Goal: Task Accomplishment & Management: Complete application form

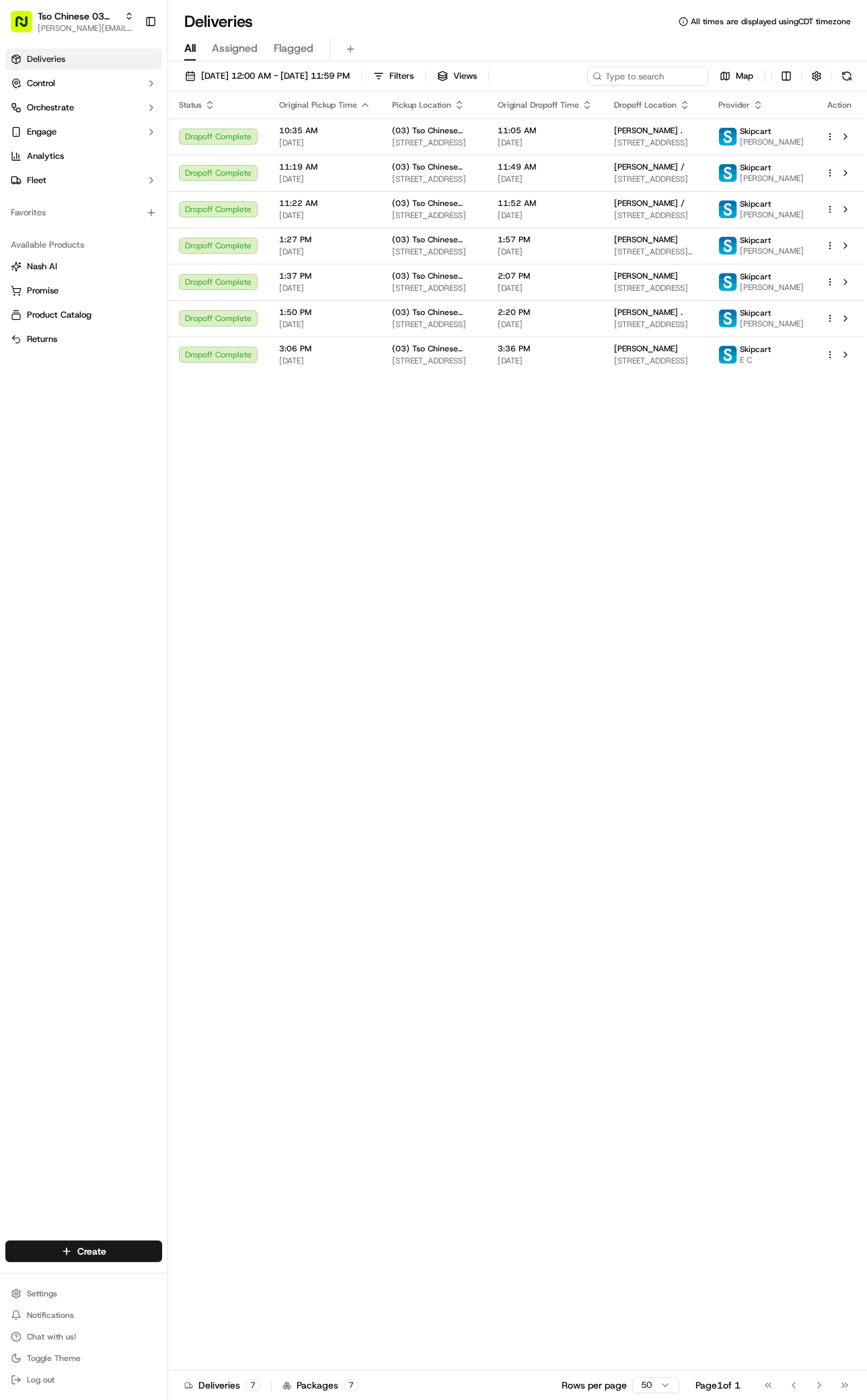
click at [155, 1237] on div "Create" at bounding box center [83, 1251] width 168 height 32
click at [125, 1246] on html "Tso Chinese 03 TsoCo [PERSON_NAME][EMAIL_ADDRESS][DOMAIN_NAME] Toggle Sidebar D…" at bounding box center [433, 700] width 867 height 1400
click at [210, 1277] on link "Delivery" at bounding box center [243, 1276] width 150 height 24
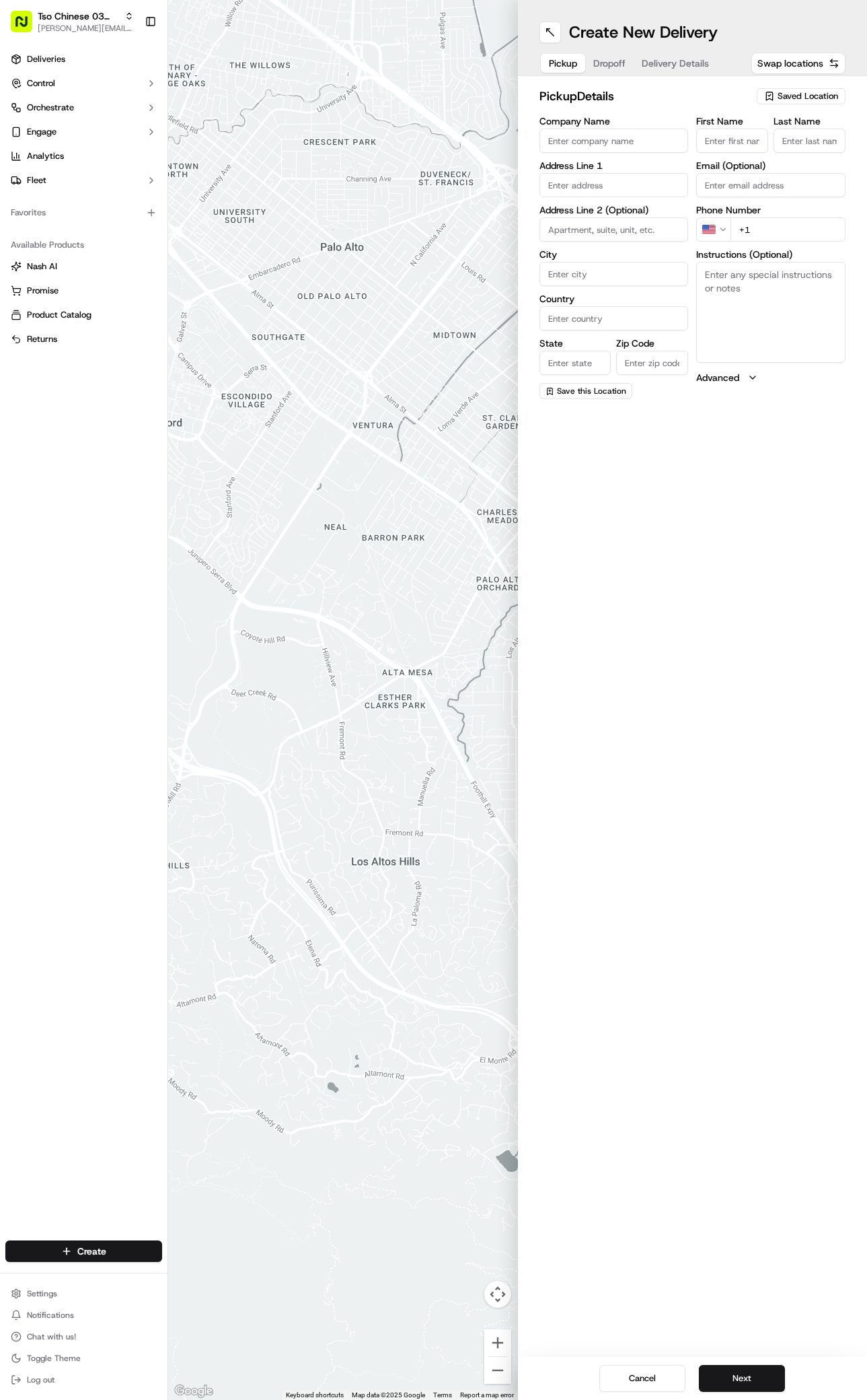
click at [210, 1277] on div at bounding box center [343, 700] width 350 height 1400
click at [779, 94] on span "Saved Location" at bounding box center [808, 96] width 61 height 13
click at [713, 143] on span "(03) Tso Chinese Takeout & Delivery TsoCo (03)" at bounding box center [778, 152] width 166 height 24
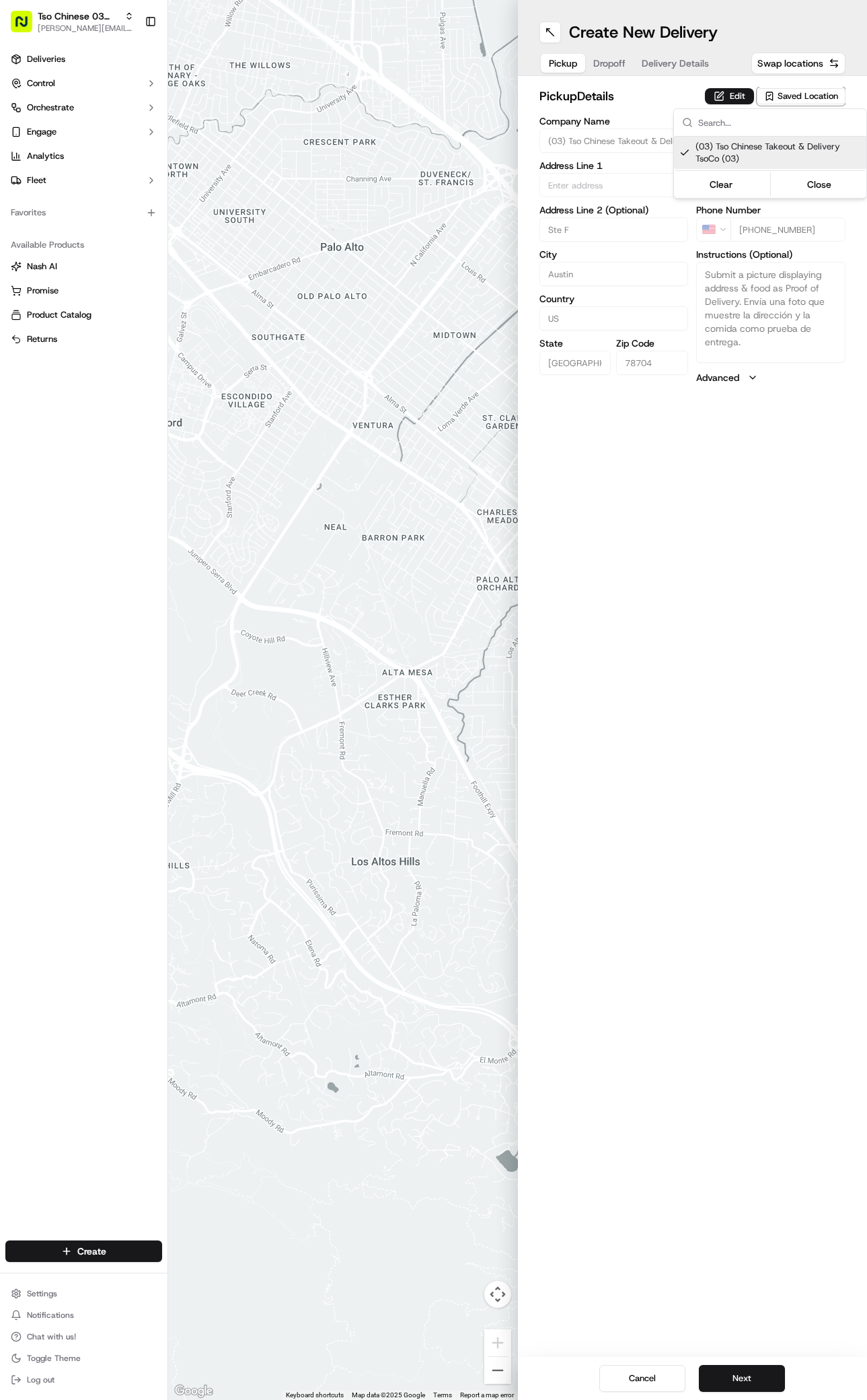
type input "(03) Tso Chinese Takeout & Delivery TsoCo"
type input "Ste F"
type input "Austin"
type input "US"
type input "[GEOGRAPHIC_DATA]"
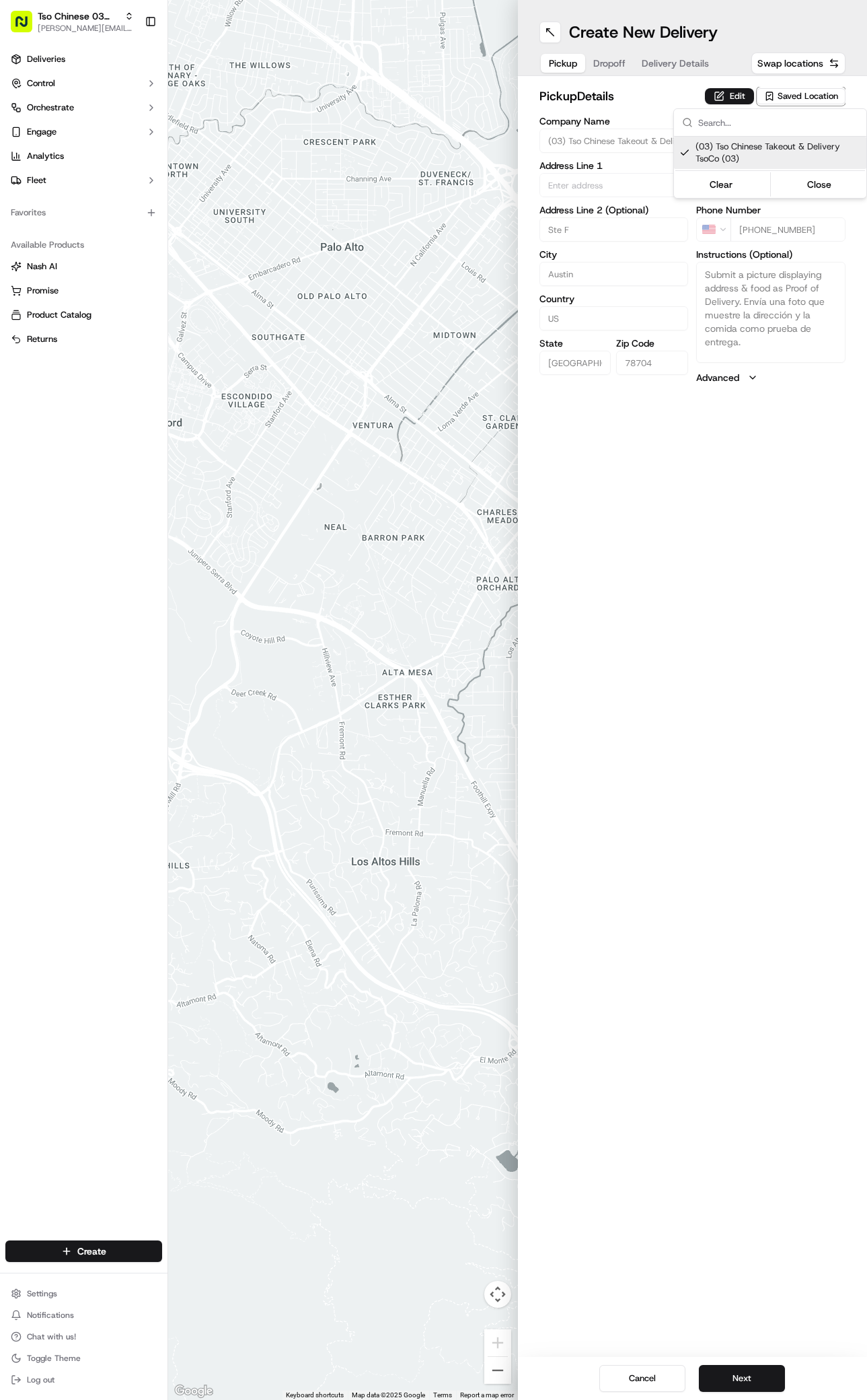
type input "78704"
type input "Tso Chinese"
type input "TsoCo Manager"
type input "[EMAIL_ADDRESS][DOMAIN_NAME]"
type input "[PHONE_NUMBER]"
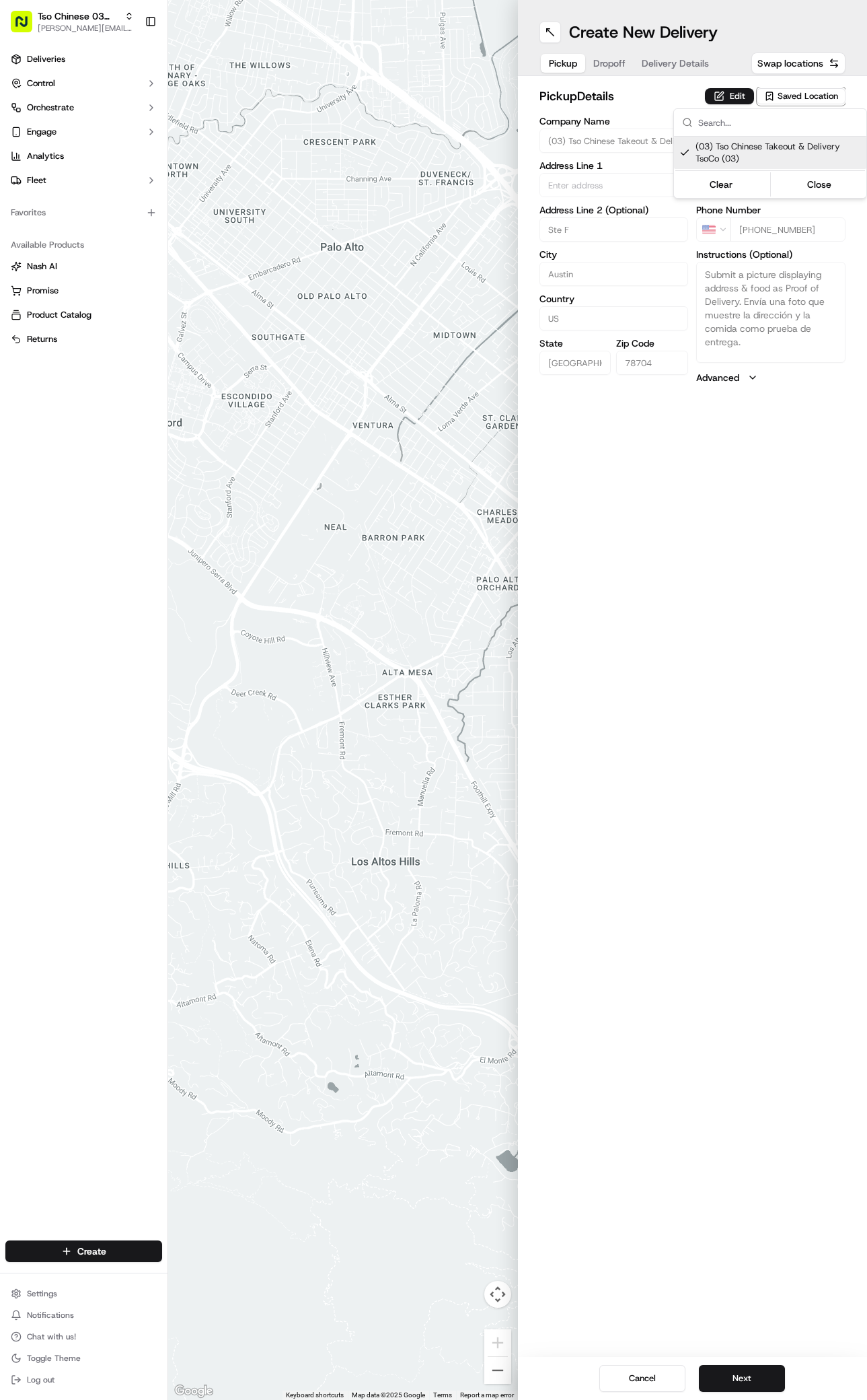
type textarea "Submit a picture displaying address & food as Proof of Delivery. Envía una foto…"
type input "[STREET_ADDRESS]"
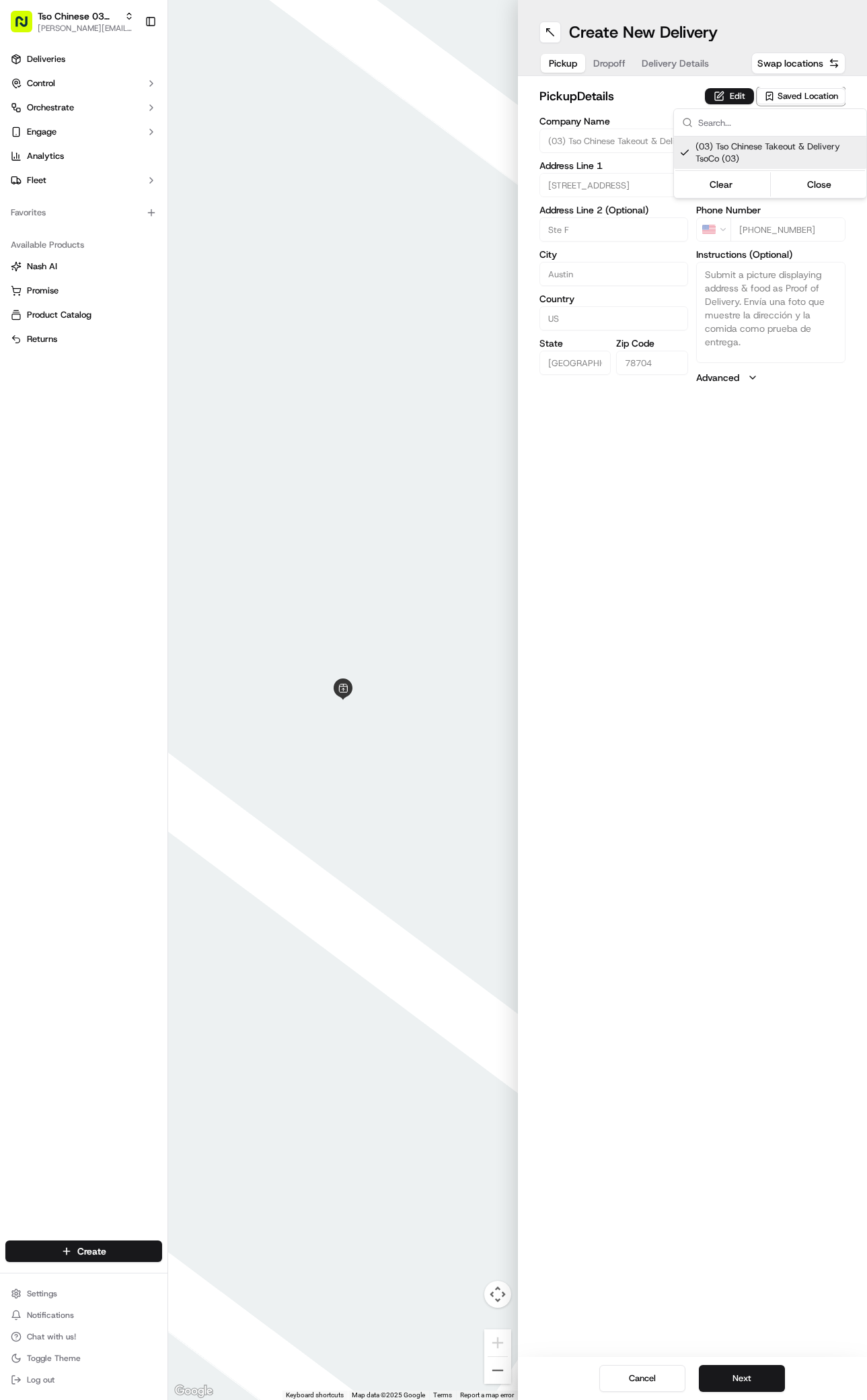
click at [583, 869] on html "Tso Chinese 03 TsoCo [PERSON_NAME][EMAIL_ADDRESS][DOMAIN_NAME] Toggle Sidebar D…" at bounding box center [433, 700] width 867 height 1400
click at [749, 1377] on button "Next" at bounding box center [742, 1379] width 86 height 27
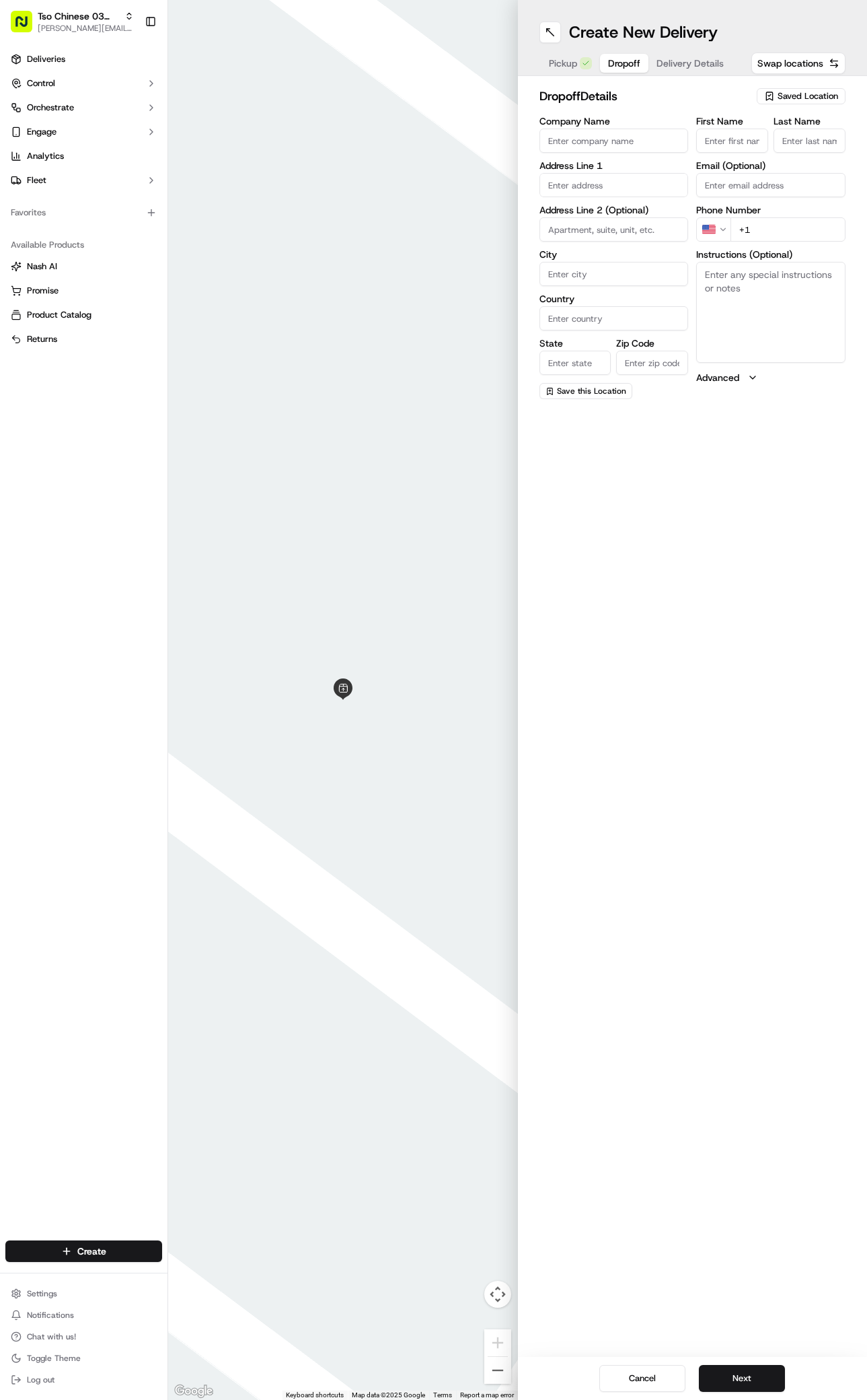
paste input "[PERSON_NAME]"
type input "[PERSON_NAME]"
click at [853, 138] on div "dropoff Details Saved Location Company Name Address Line 1 Address Line 2 (Opti…" at bounding box center [693, 244] width 350 height 335
type input "/"
paste input "[PHONE_NUMBER]"
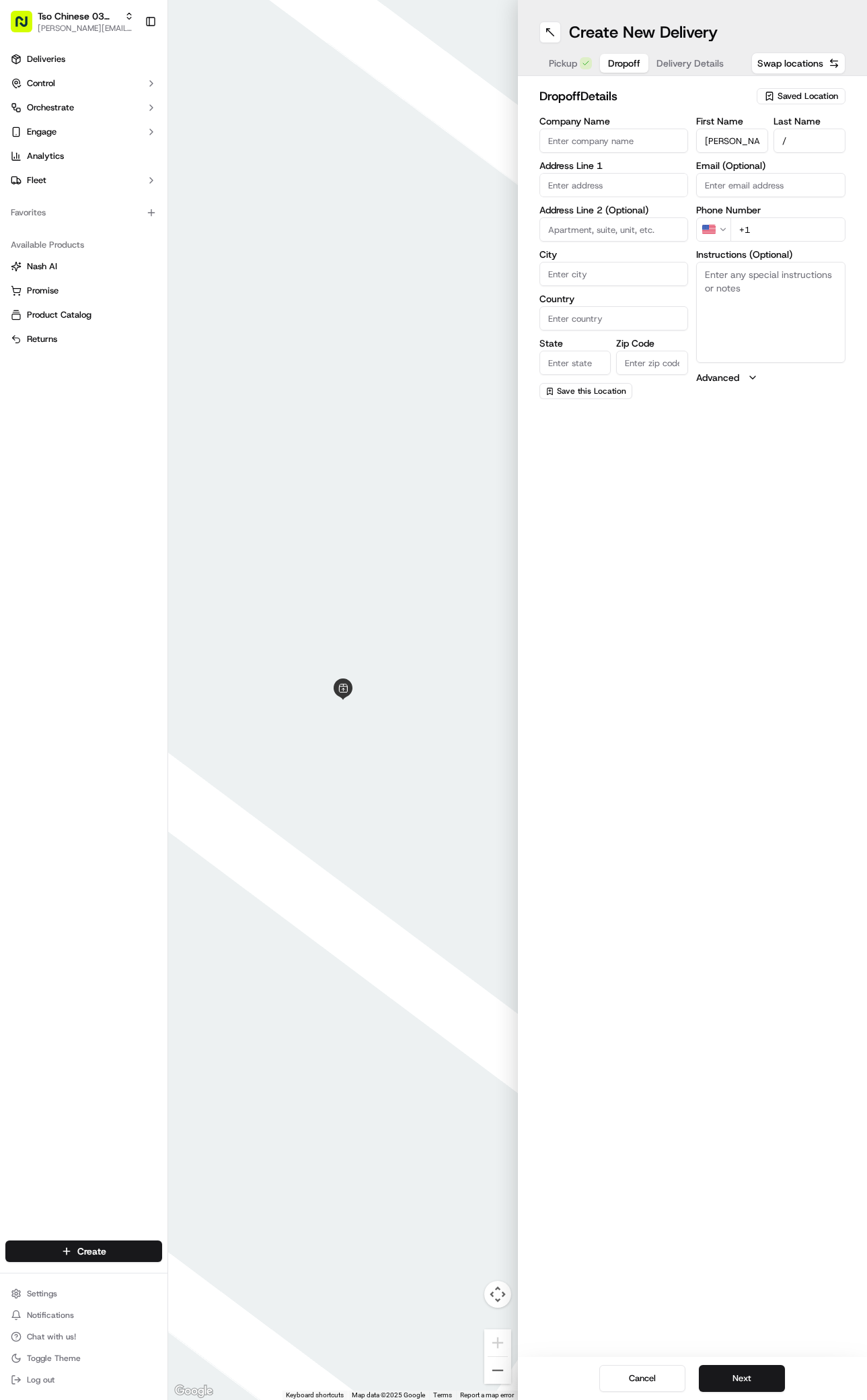
type input "[PHONE_NUMBER]"
paste input "[STREET_ADDRESS]"
click at [581, 220] on div "[STREET_ADDRESS]" at bounding box center [614, 213] width 142 height 20
type input "[STREET_ADDRESS]"
type input "Austin"
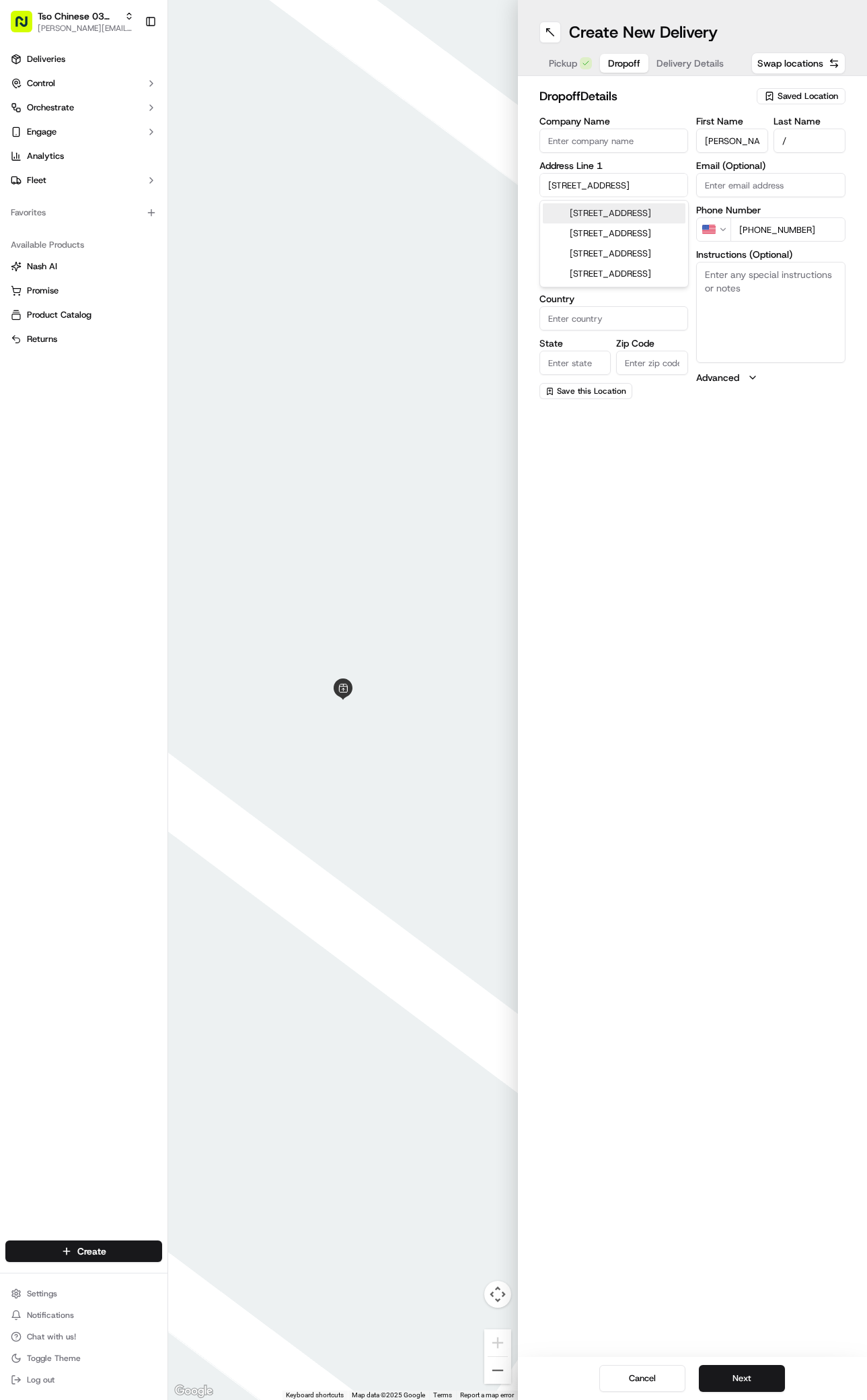
type input "[GEOGRAPHIC_DATA]"
type input "78744"
type input "[STREET_ADDRESS]"
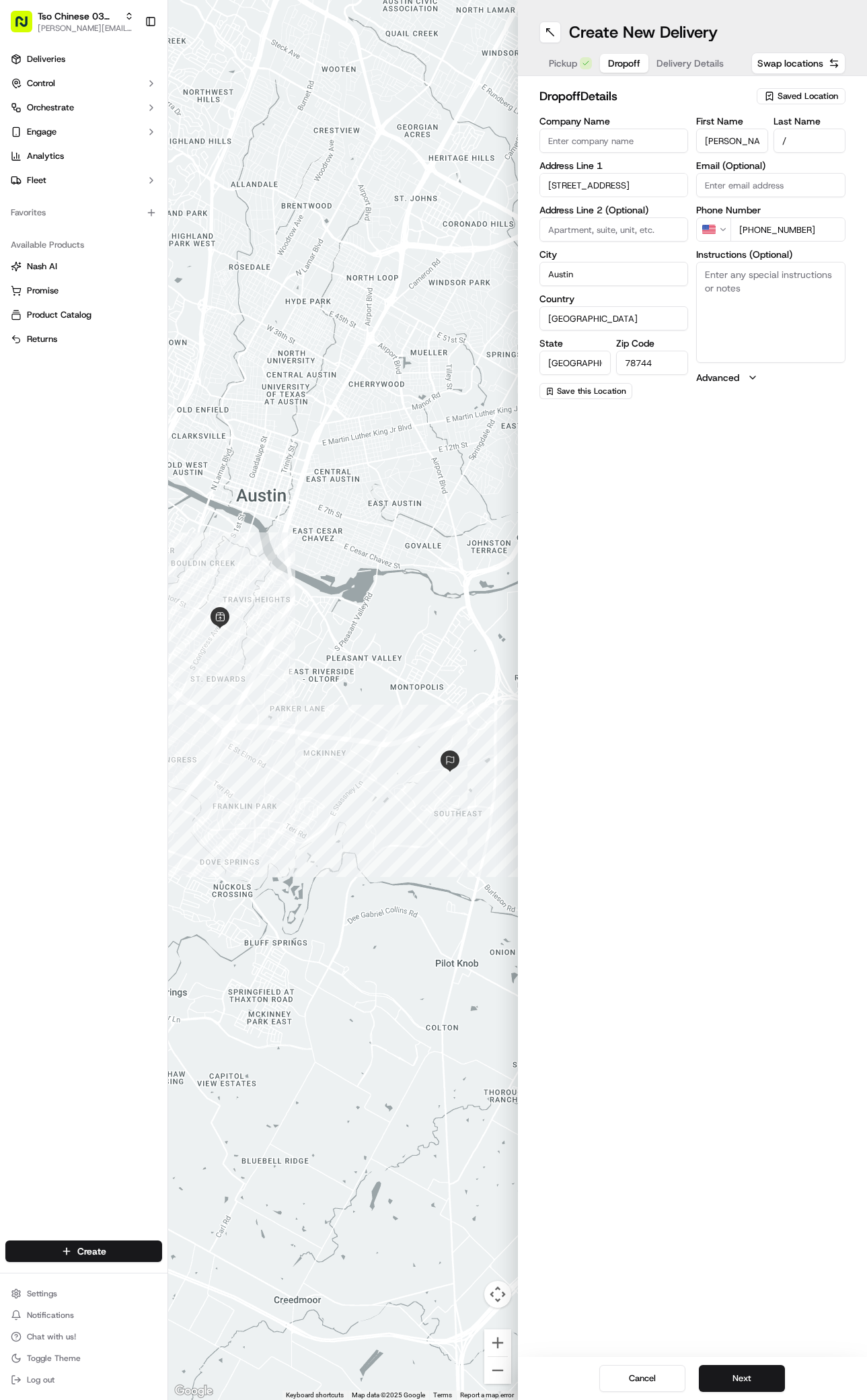
click at [581, 220] on input at bounding box center [614, 229] width 149 height 24
type input "suite 200"
click at [790, 289] on textarea "Instructions (Optional)" at bounding box center [771, 312] width 149 height 101
paste textarea "PLEASE HAND OFF TO ME. DO NOT DROP OFF, CALL ME ([PHONE_NUMBER])"
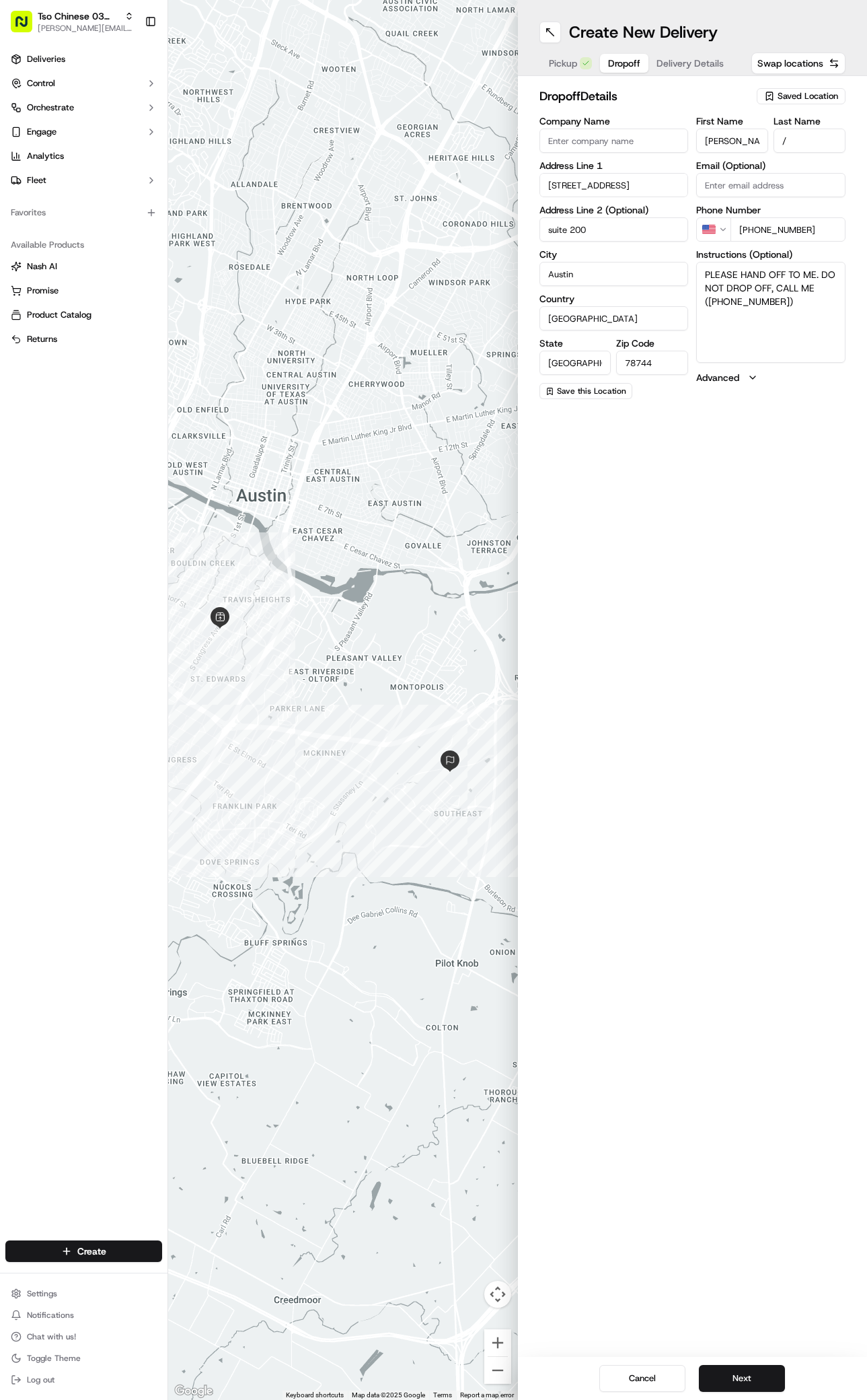
click at [821, 317] on textarea "PLEASE HAND OFF TO ME. DO NOT DROP OFF, CALL ME ([PHONE_NUMBER])" at bounding box center [771, 312] width 149 height 101
paste textarea "Company: GOOD HEALTH SOLUTIONS (#13)"
click at [749, 328] on textarea "PLEASE HAND OFF TO ME. DO NOT DROP OFF, CALL ME ([PHONE_NUMBER]) Company: GOOD …" at bounding box center [771, 312] width 149 height 101
type textarea "PLEASE HAND OFF TO ME. DO NOT DROP OFF, CALL ME ([PHONE_NUMBER]) GOOD HEALTH SO…"
click at [759, 1379] on button "Next" at bounding box center [742, 1379] width 86 height 27
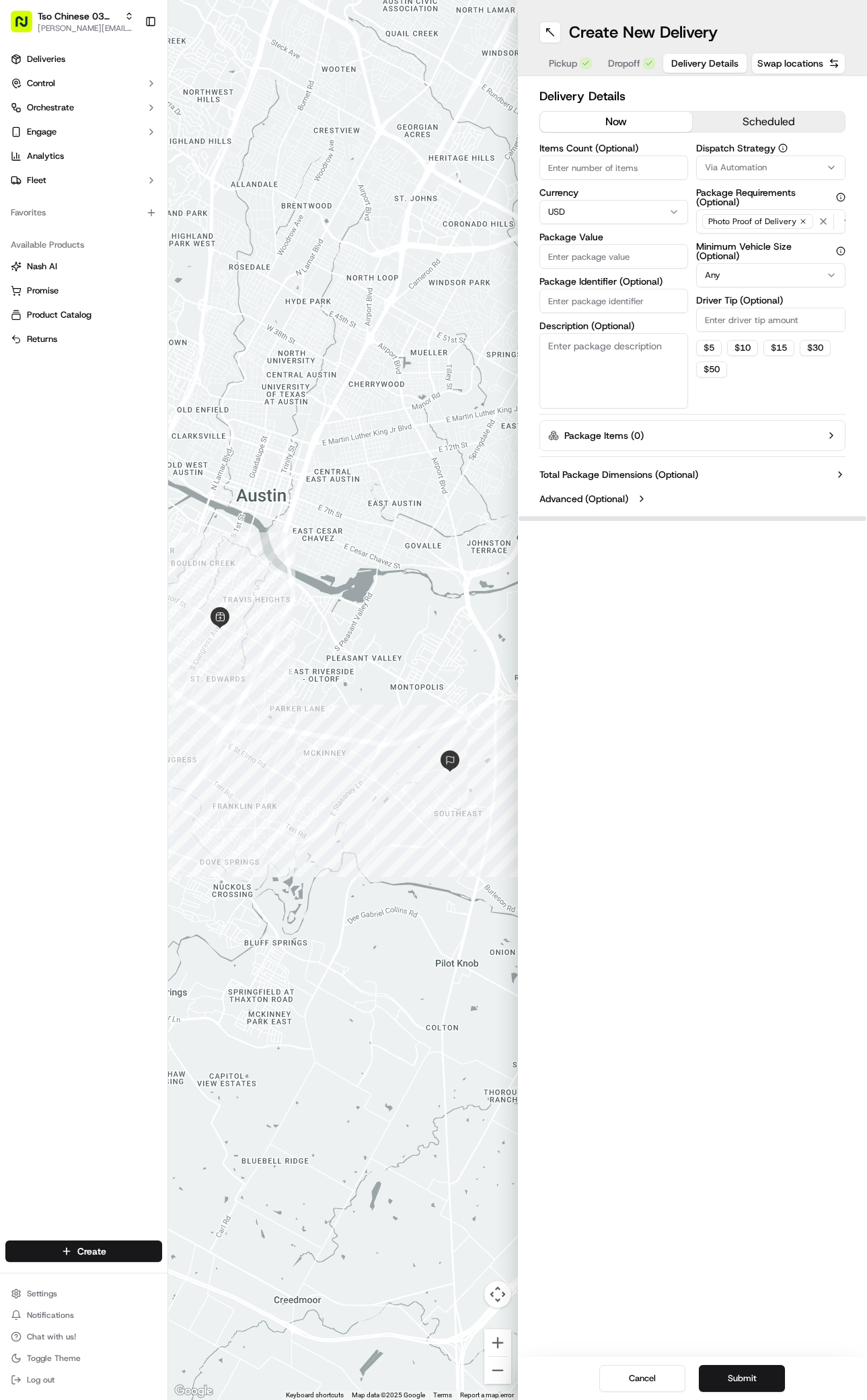
click at [758, 165] on span "Via Automation" at bounding box center [736, 168] width 62 height 13
click at [733, 248] on div "TsoCo Strategy" at bounding box center [770, 240] width 193 height 20
click at [730, 429] on html "Tso Chinese 03 TsoCo [PERSON_NAME][EMAIL_ADDRESS][DOMAIN_NAME] Toggle Sidebar D…" at bounding box center [433, 700] width 867 height 1400
click at [722, 330] on input "Driver Tip (Optional)" at bounding box center [771, 319] width 149 height 24
type input "2"
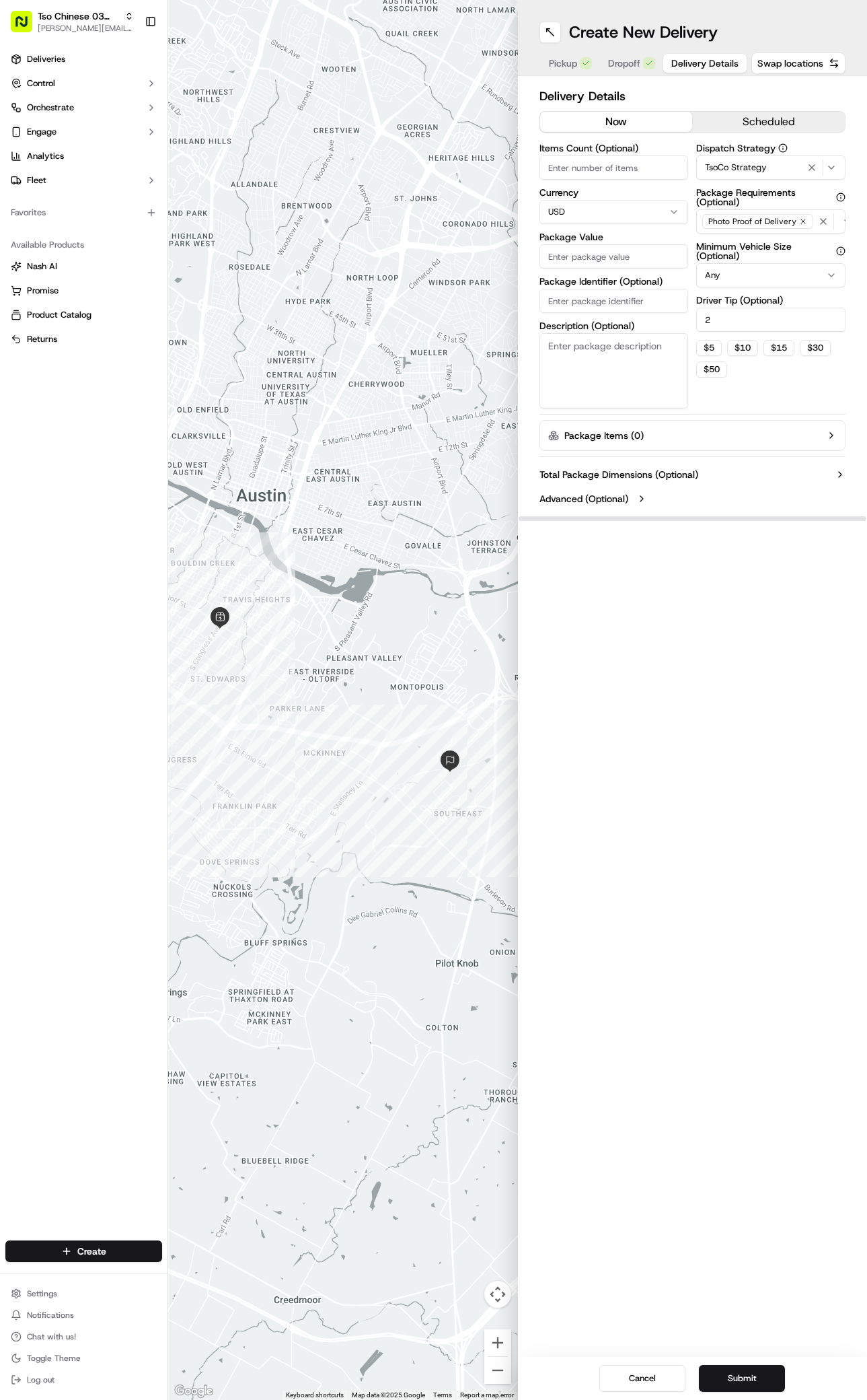
click at [607, 256] on input "Package Value" at bounding box center [614, 256] width 149 height 24
type input "35.61"
click at [641, 298] on input "Package Identifier (Optional)" at bounding box center [614, 300] width 149 height 24
paste input "#CT88NSQ"
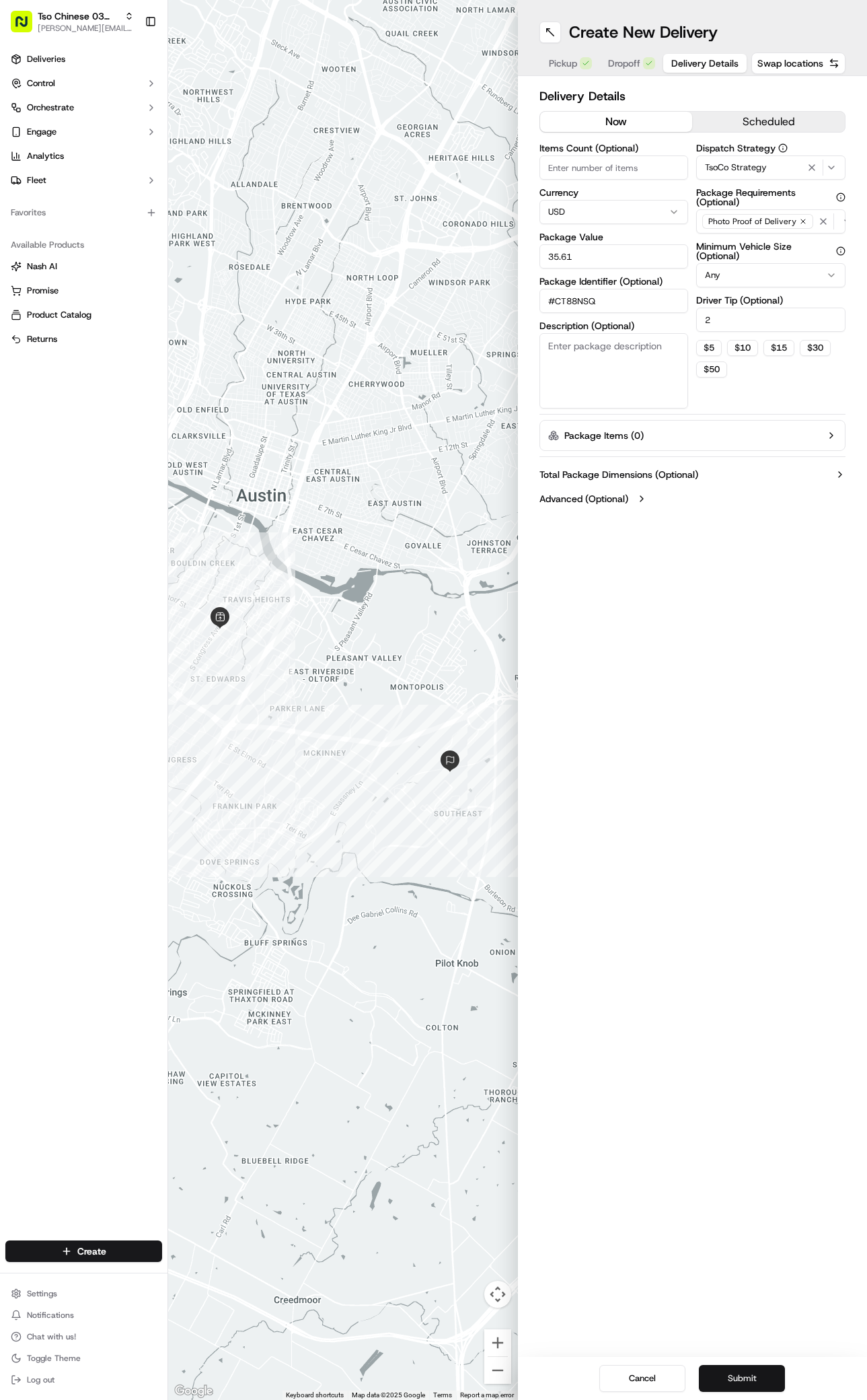
type input "#CT88NSQ"
click at [753, 1374] on button "Submit" at bounding box center [742, 1379] width 86 height 27
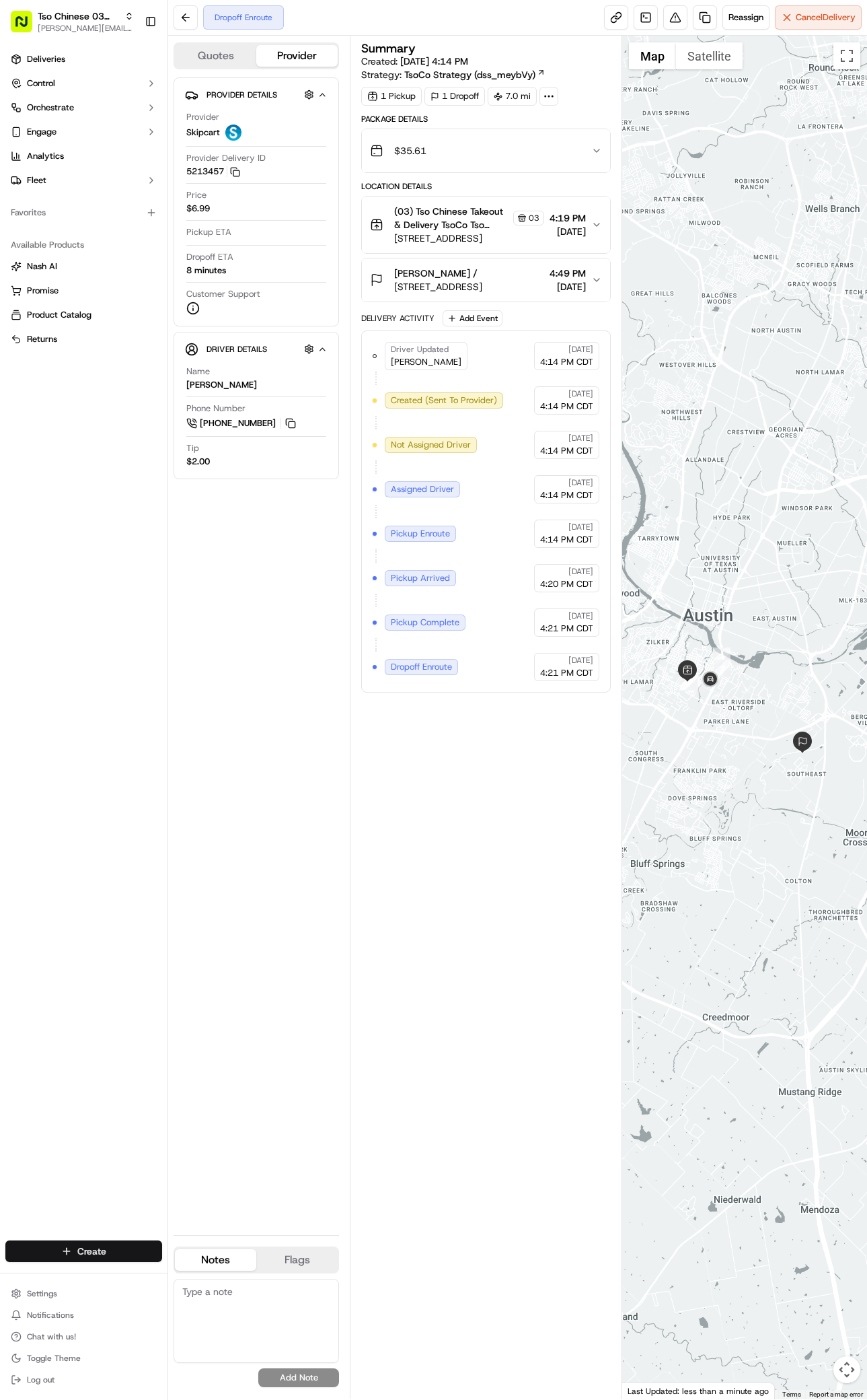
click at [123, 1251] on html "Tso Chinese 03 TsoCo [PERSON_NAME][EMAIL_ADDRESS][DOMAIN_NAME] Toggle Sidebar D…" at bounding box center [433, 700] width 867 height 1400
click at [241, 1262] on div "Create" at bounding box center [243, 1254] width 150 height 20
click at [203, 1270] on link "Delivery" at bounding box center [243, 1276] width 150 height 24
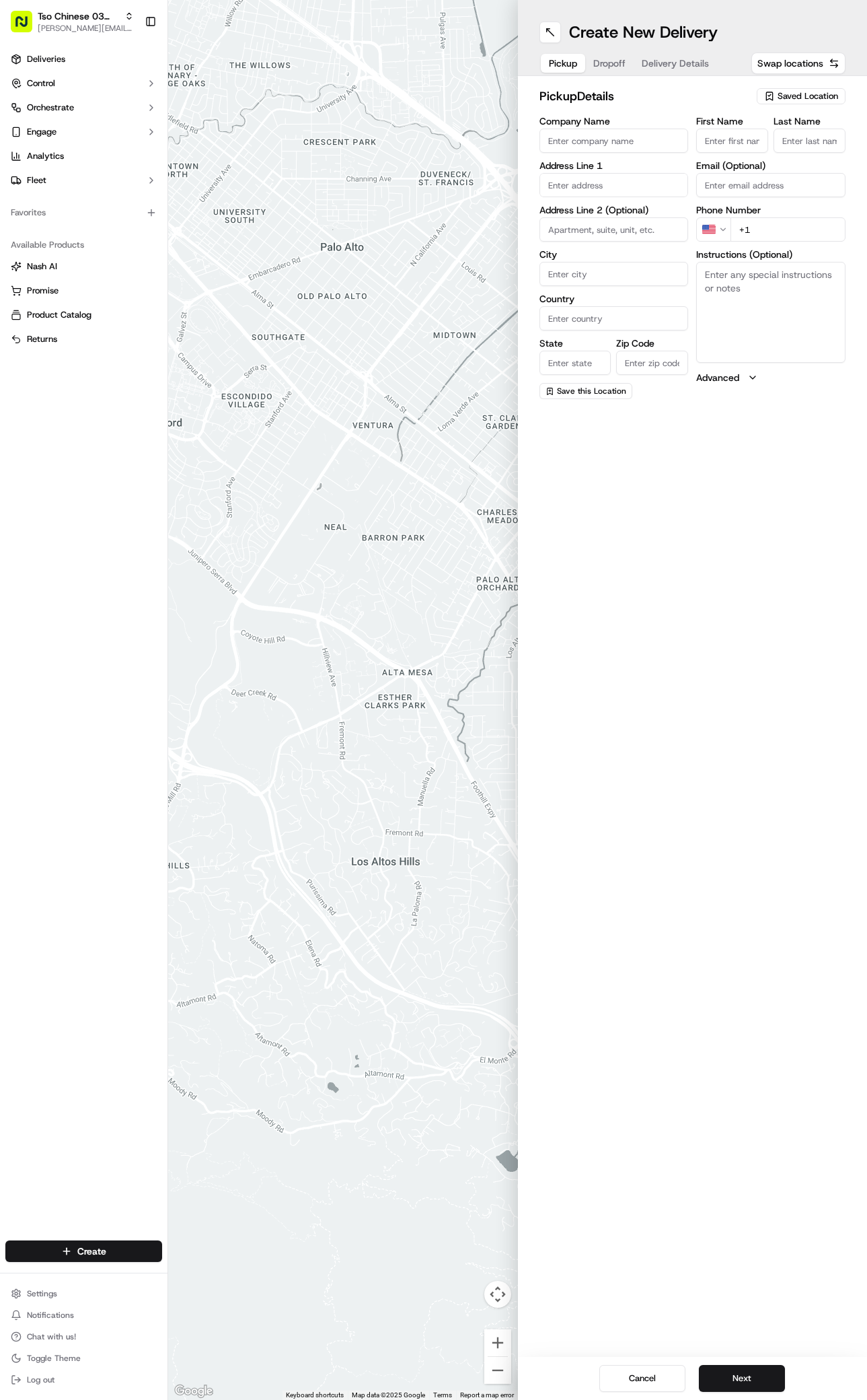
click at [782, 91] on span "Saved Location" at bounding box center [808, 96] width 61 height 13
click at [751, 146] on span "(03) Tso Chinese Takeout & Delivery TsoCo (03)" at bounding box center [778, 152] width 166 height 24
type input "(03) Tso Chinese Takeout & Delivery TsoCo"
type input "Ste F"
type input "Austin"
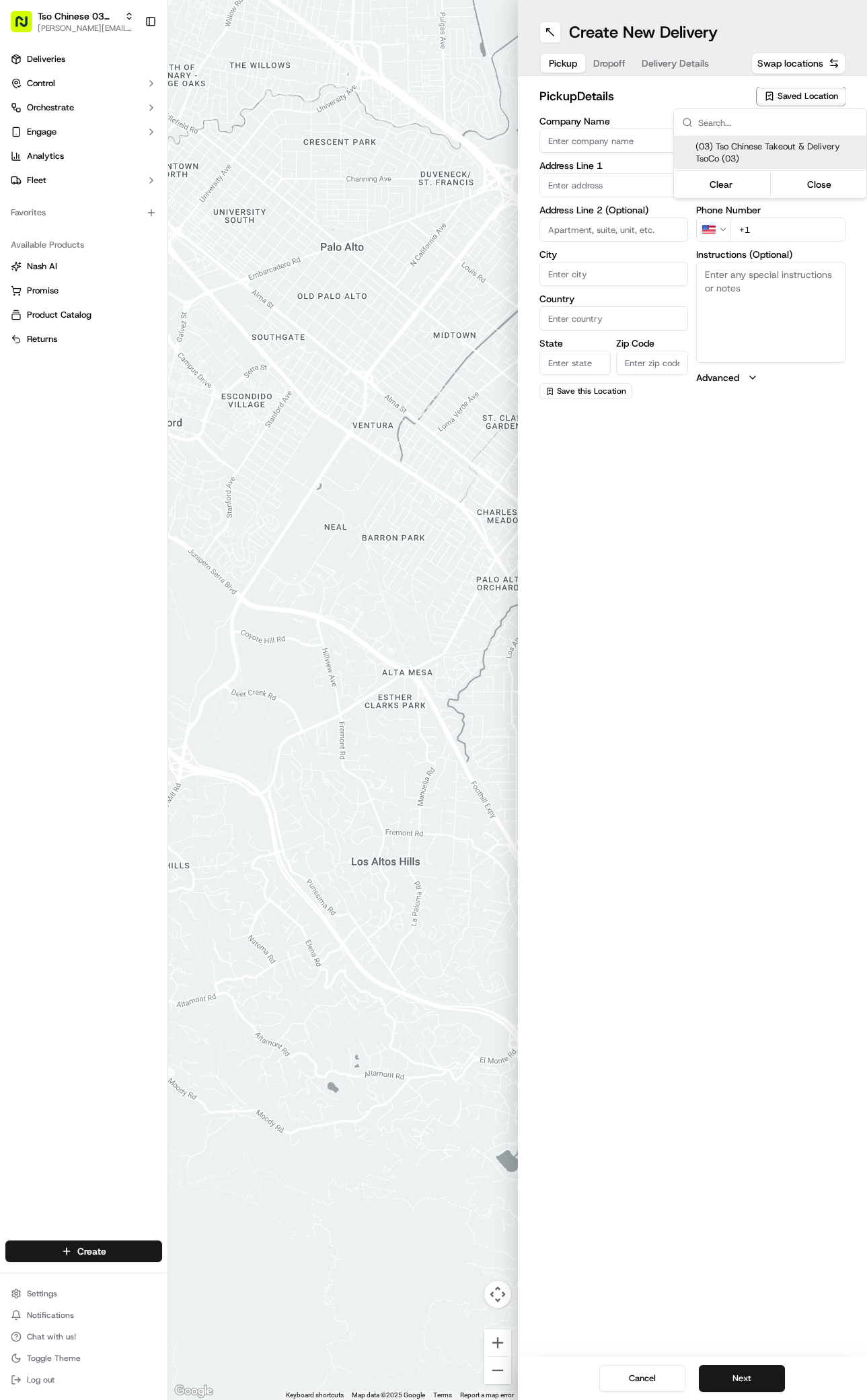
type input "US"
type input "[GEOGRAPHIC_DATA]"
type input "78704"
type input "Tso Chinese"
type input "TsoCo Manager"
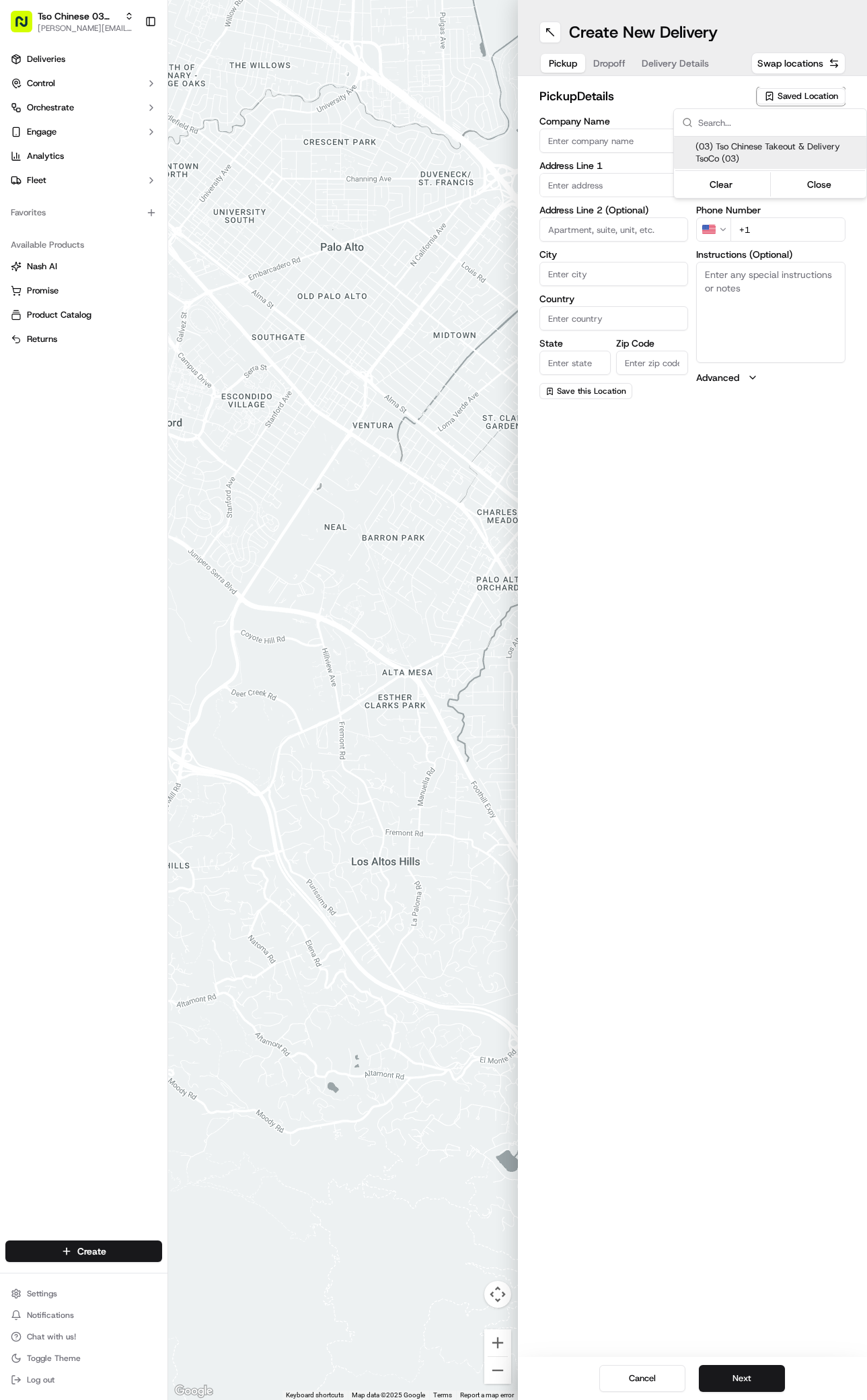
type input "[EMAIL_ADDRESS][DOMAIN_NAME]"
type input "[PHONE_NUMBER]"
type textarea "Submit a picture displaying address & food as Proof of Delivery. Envía una foto…"
type input "[STREET_ADDRESS]"
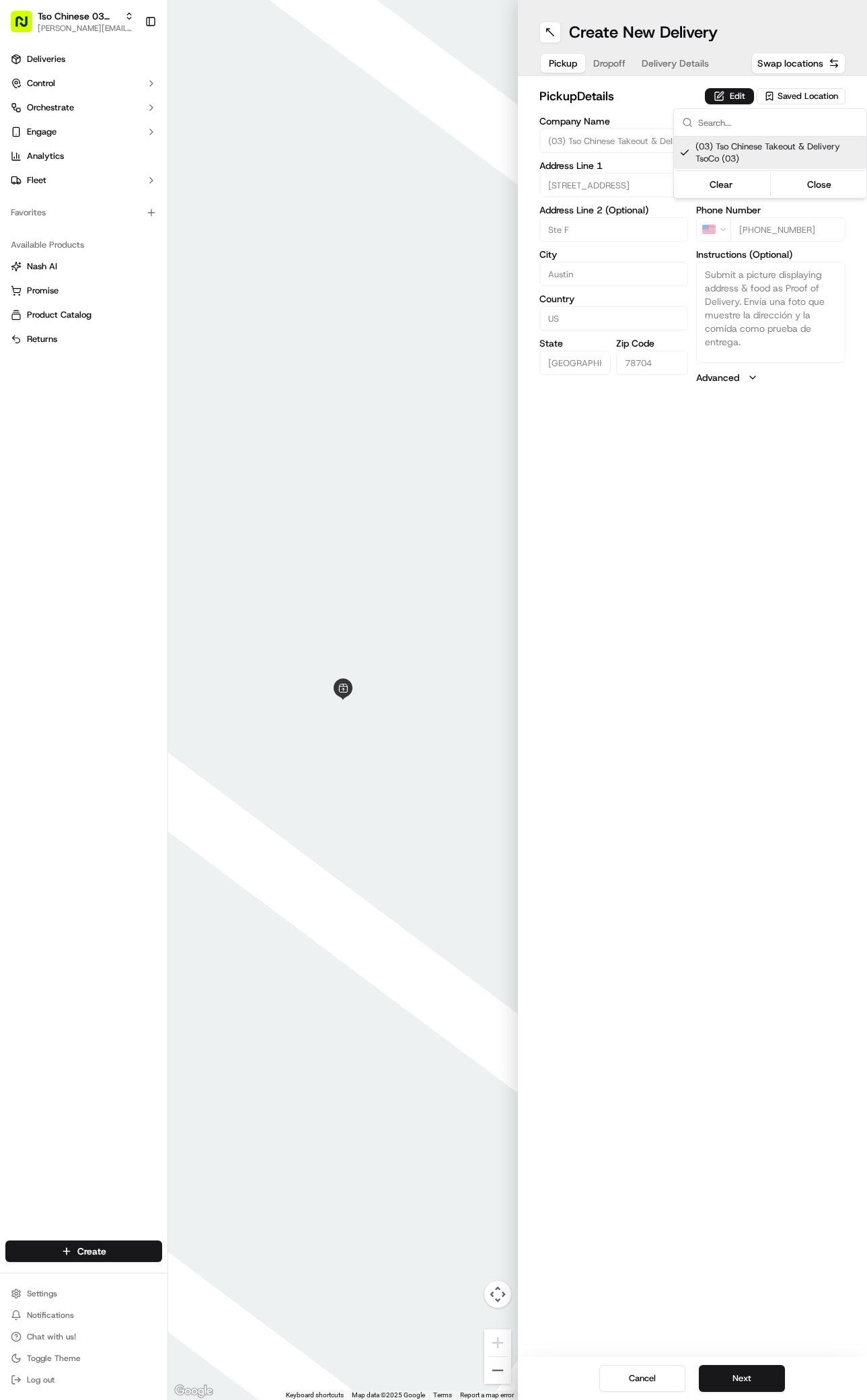
click at [691, 1019] on html "Tso Chinese 03 TsoCo [PERSON_NAME][EMAIL_ADDRESS][DOMAIN_NAME] Toggle Sidebar D…" at bounding box center [433, 700] width 867 height 1400
click at [748, 1370] on button "Next" at bounding box center [742, 1379] width 86 height 27
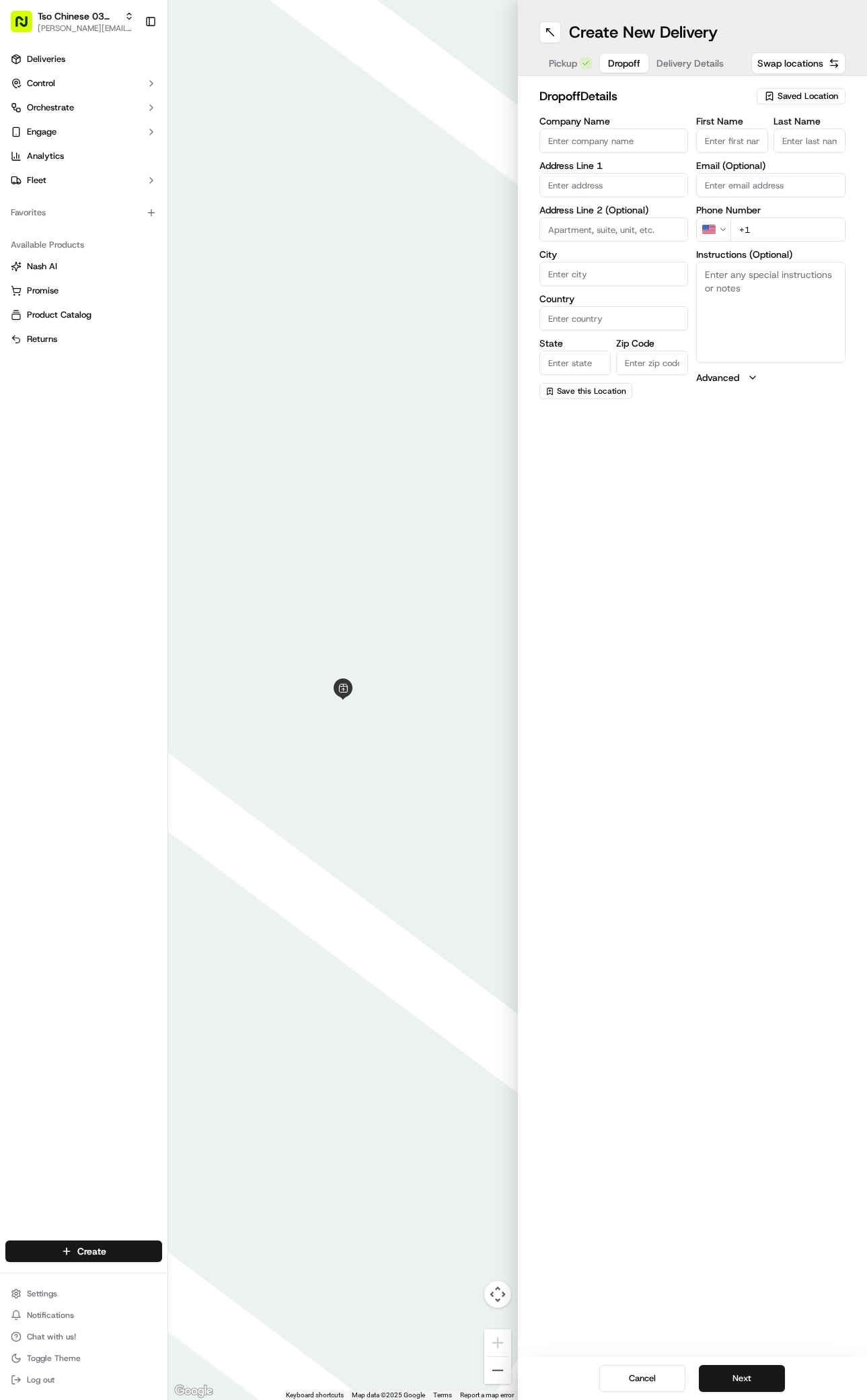
paste input "[PERSON_NAME]"
type input "[PERSON_NAME]"
type input "/"
paste input "[PHONE_NUMBER]"
type input "[PHONE_NUMBER]"
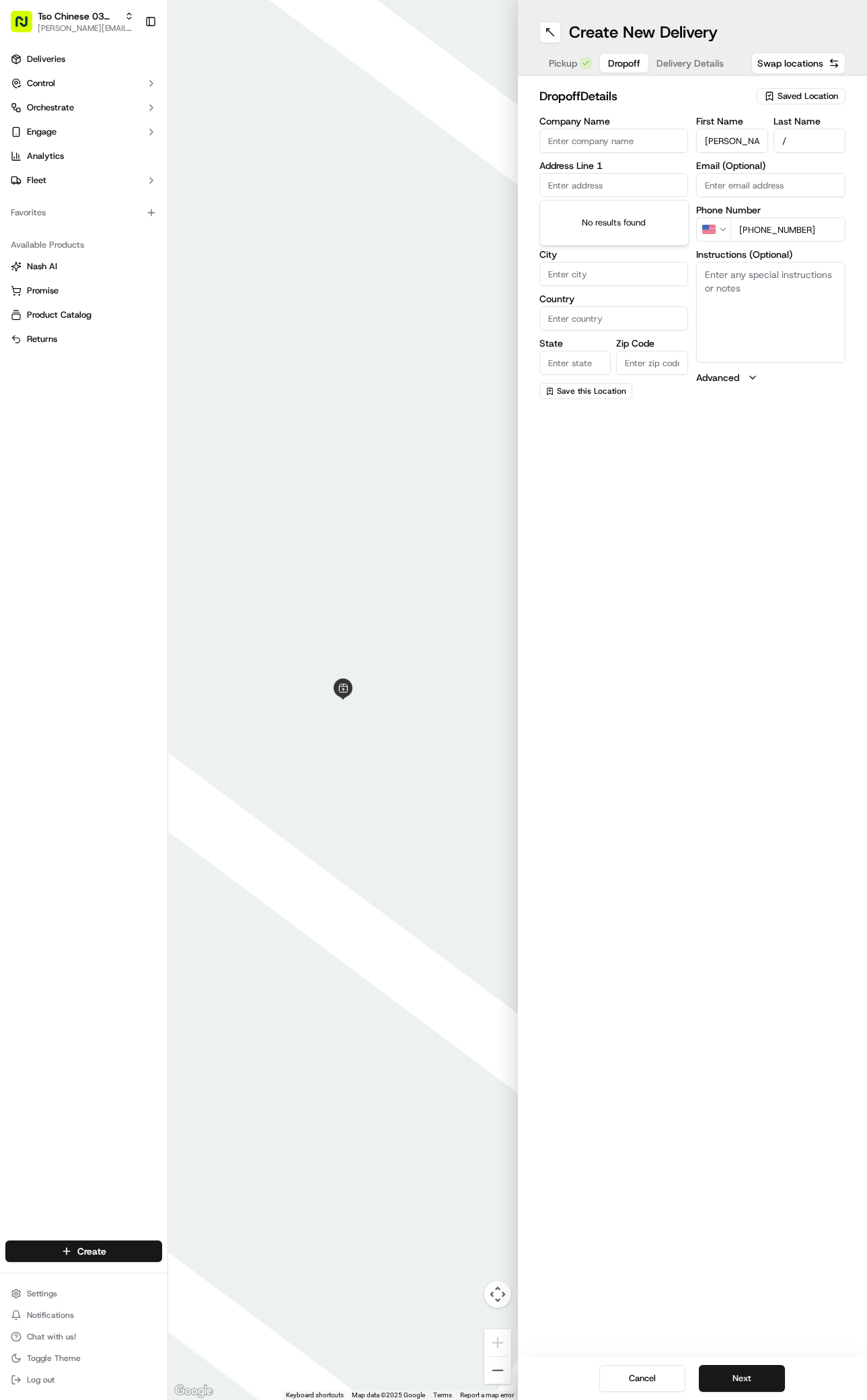
paste input "[STREET_ADDRESS]"
click at [574, 215] on div "[STREET_ADDRESS]" at bounding box center [614, 213] width 142 height 20
type input "[STREET_ADDRESS]"
type input "Austin"
type input "[GEOGRAPHIC_DATA]"
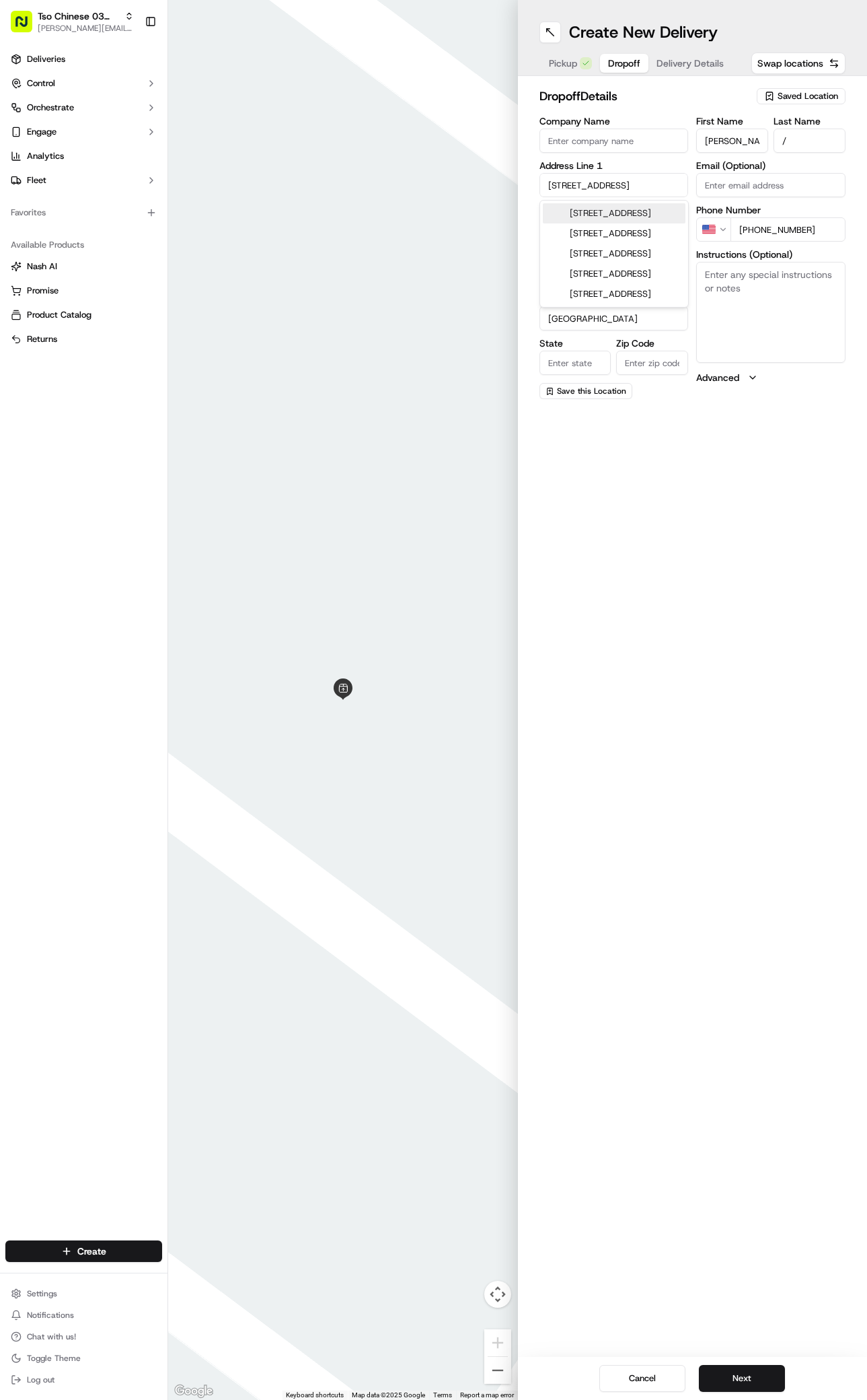
type input "[GEOGRAPHIC_DATA]"
type input "78704"
type input "[STREET_ADDRESS]"
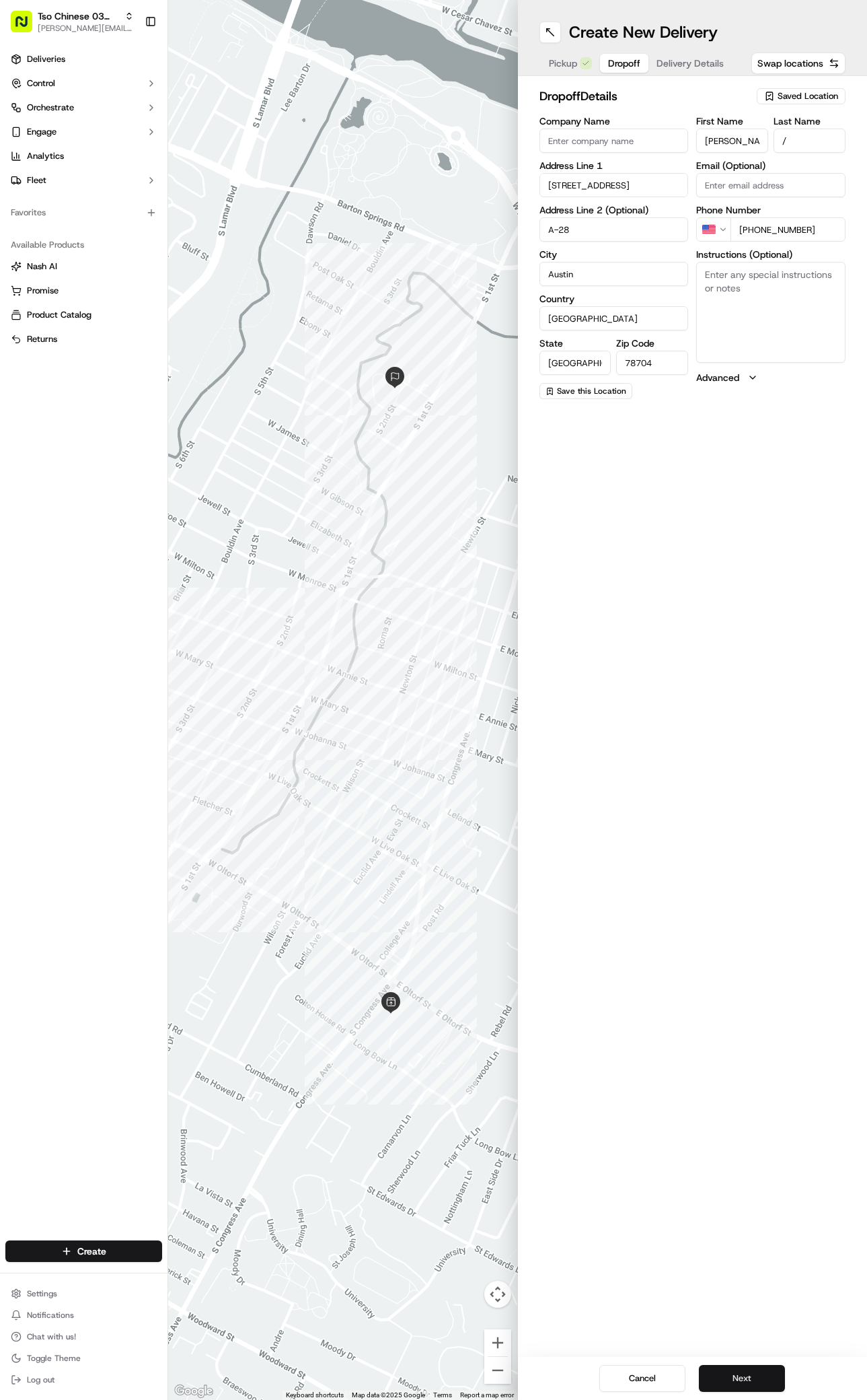
type input "A-28"
click at [755, 1382] on button "Next" at bounding box center [742, 1379] width 86 height 27
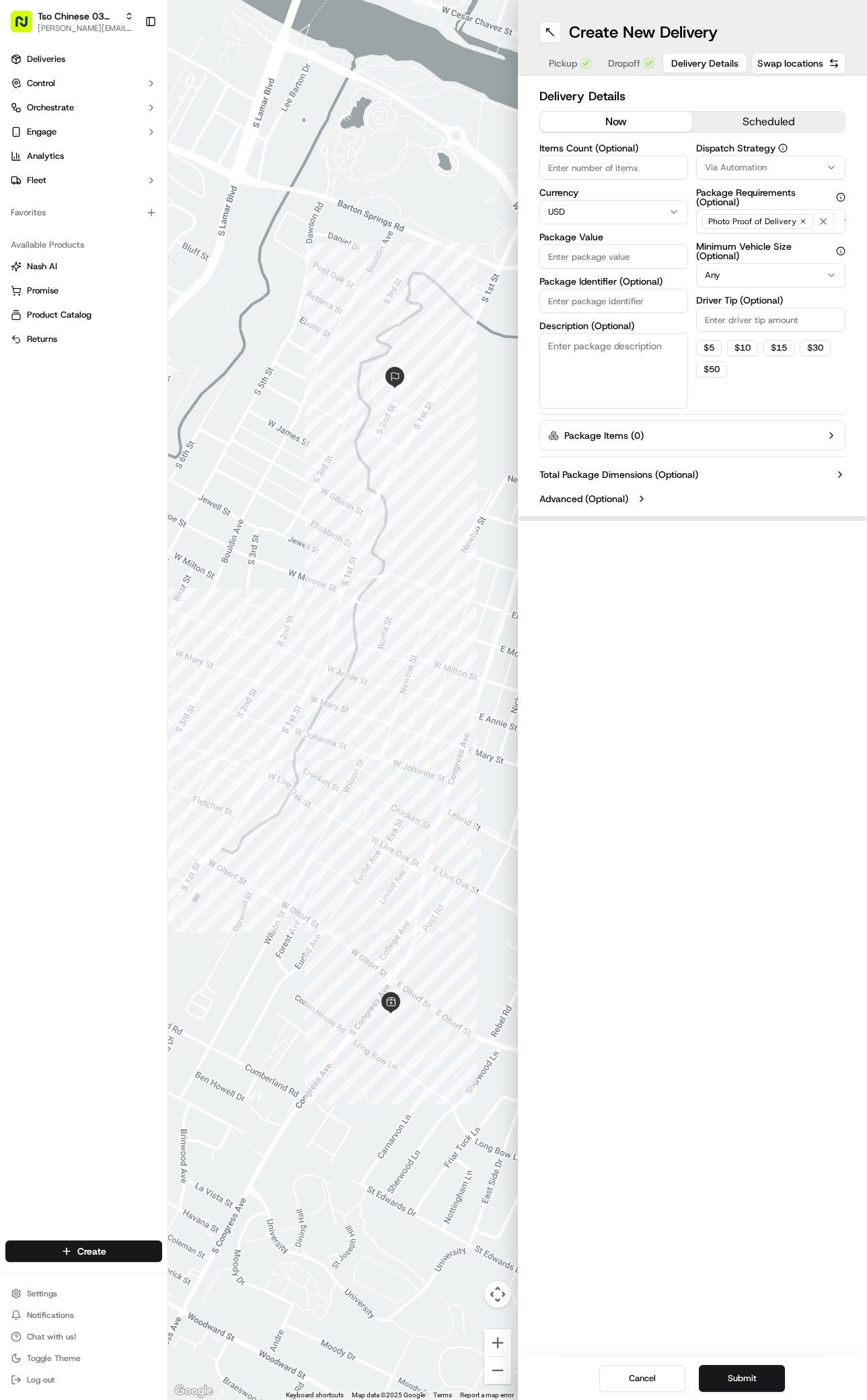
click at [780, 172] on div "Via Automation" at bounding box center [770, 168] width 142 height 13
click at [732, 237] on span "TsoCo Strategy" at bounding box center [778, 240] width 166 height 13
click at [786, 380] on html "Tso Chinese 03 TsoCo [PERSON_NAME][EMAIL_ADDRESS][DOMAIN_NAME] Toggle Sidebar D…" at bounding box center [433, 700] width 867 height 1400
click at [743, 317] on input "Driver Tip (Optional)" at bounding box center [771, 319] width 149 height 24
type input "2"
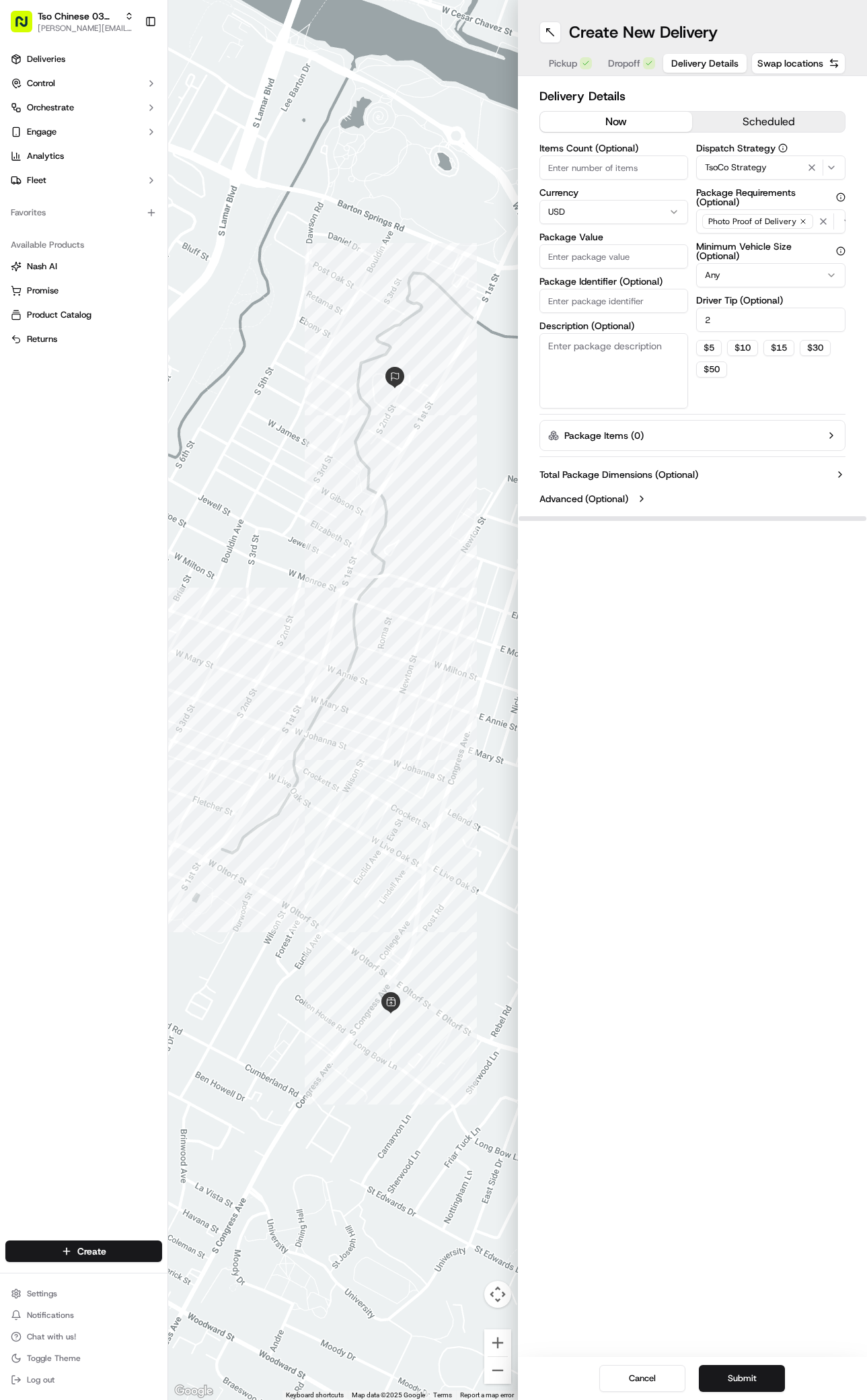
click at [562, 264] on input "Package Value" at bounding box center [614, 256] width 149 height 24
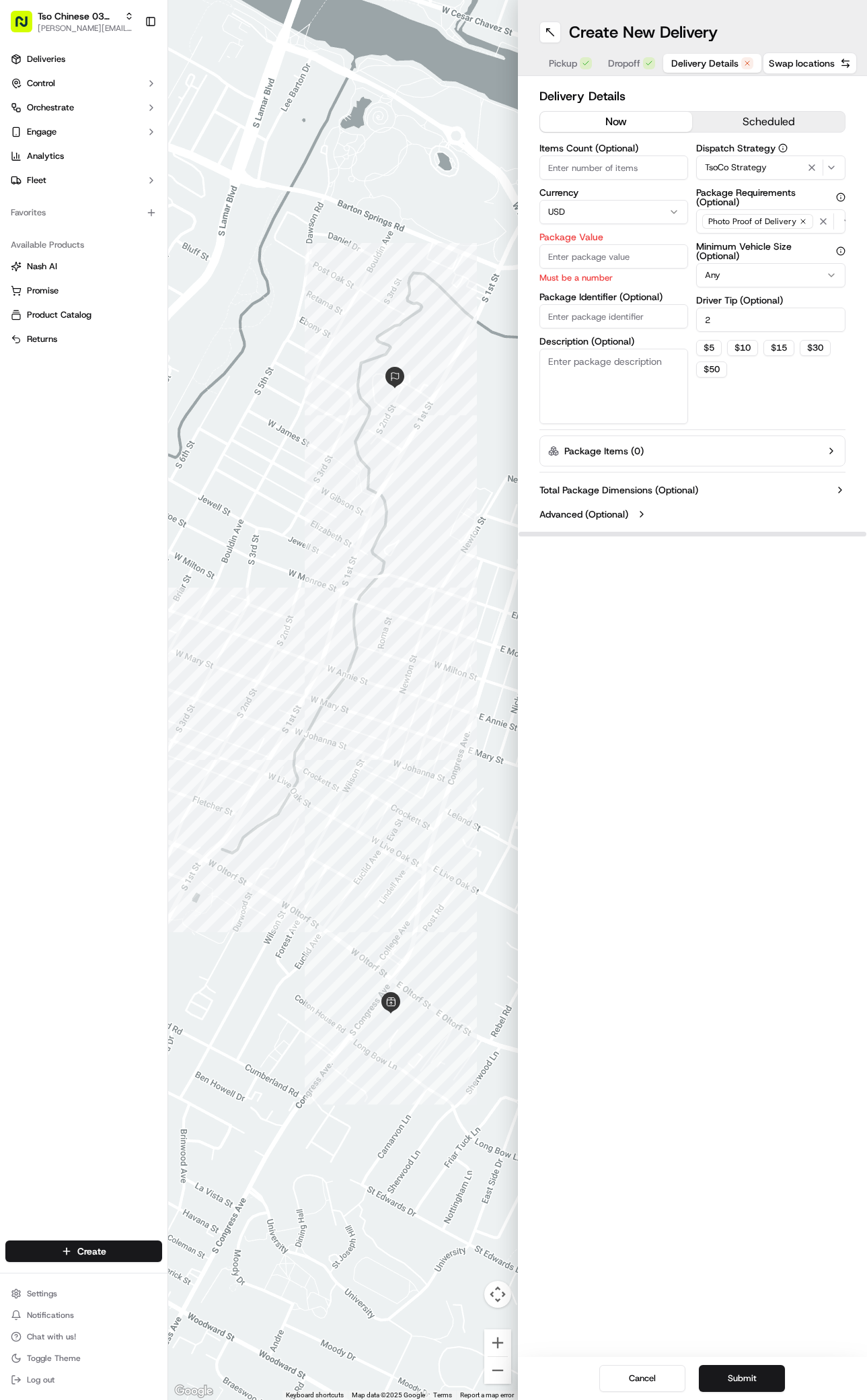
click at [643, 292] on div "Package Identifier (Optional)" at bounding box center [614, 310] width 149 height 37
paste input "#8QBHTYK"
type input "#8QBHTYK"
click at [550, 248] on input "Package Value" at bounding box center [614, 256] width 149 height 24
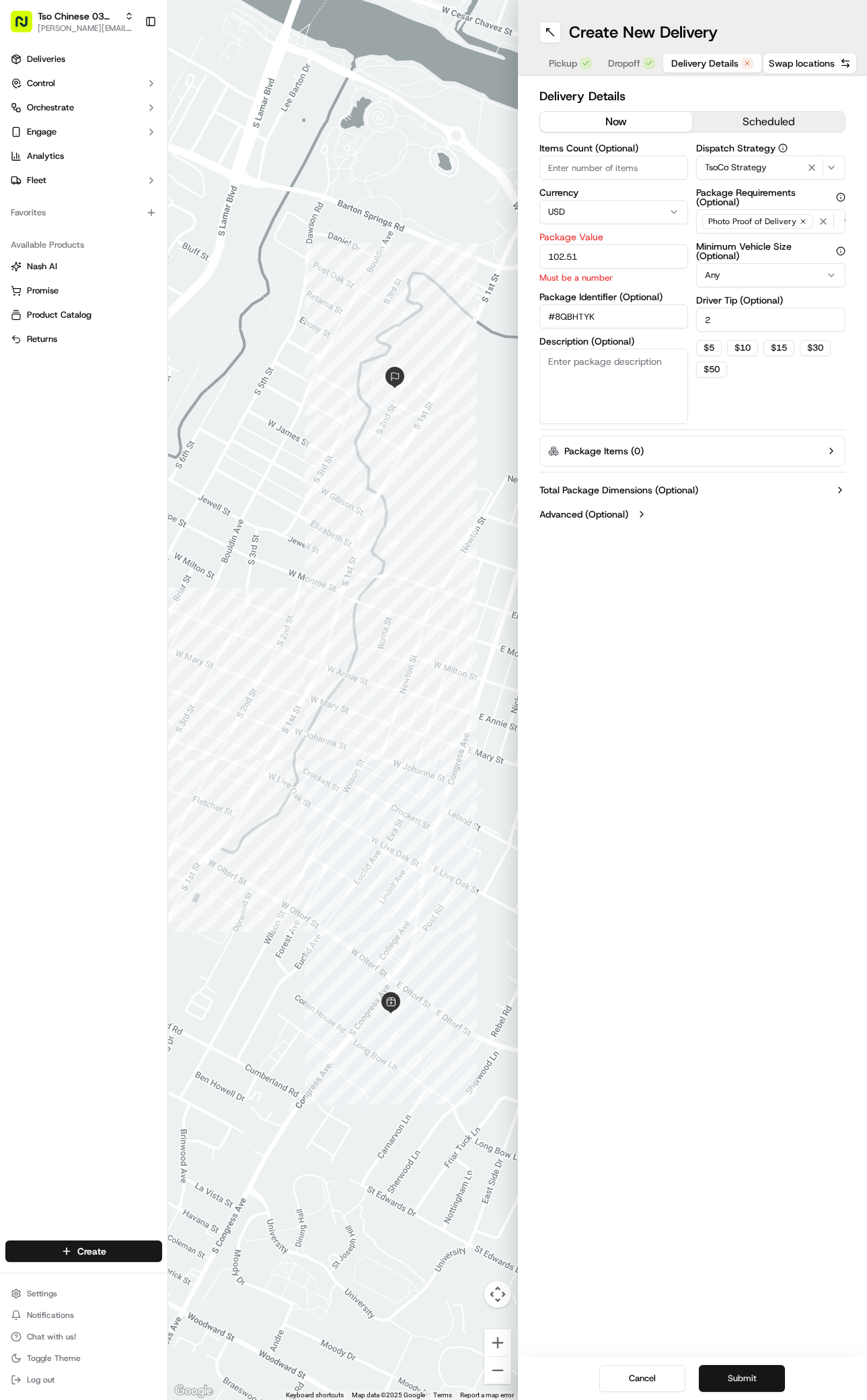
type input "102.51"
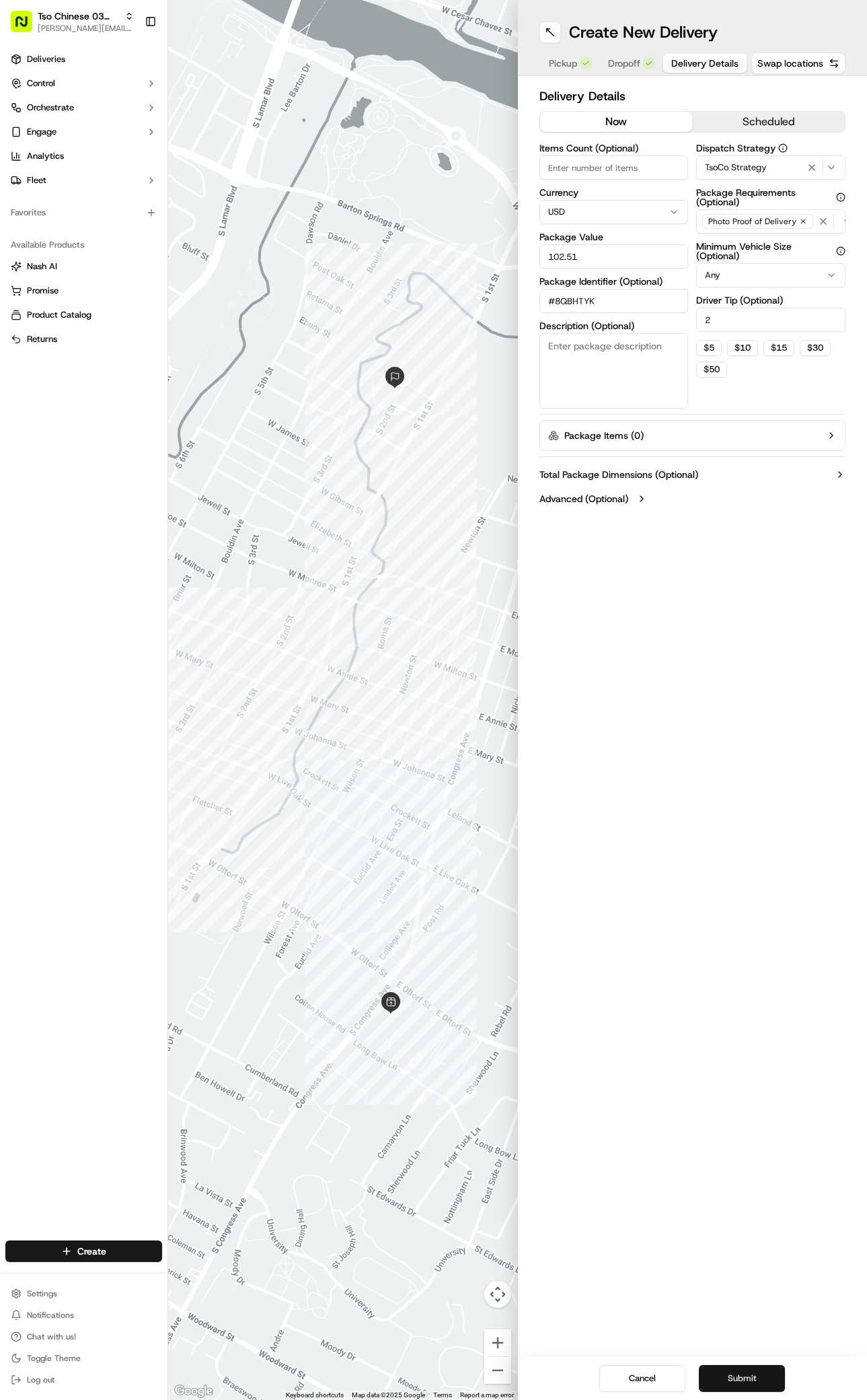
click at [755, 1379] on button "Submit" at bounding box center [742, 1379] width 86 height 27
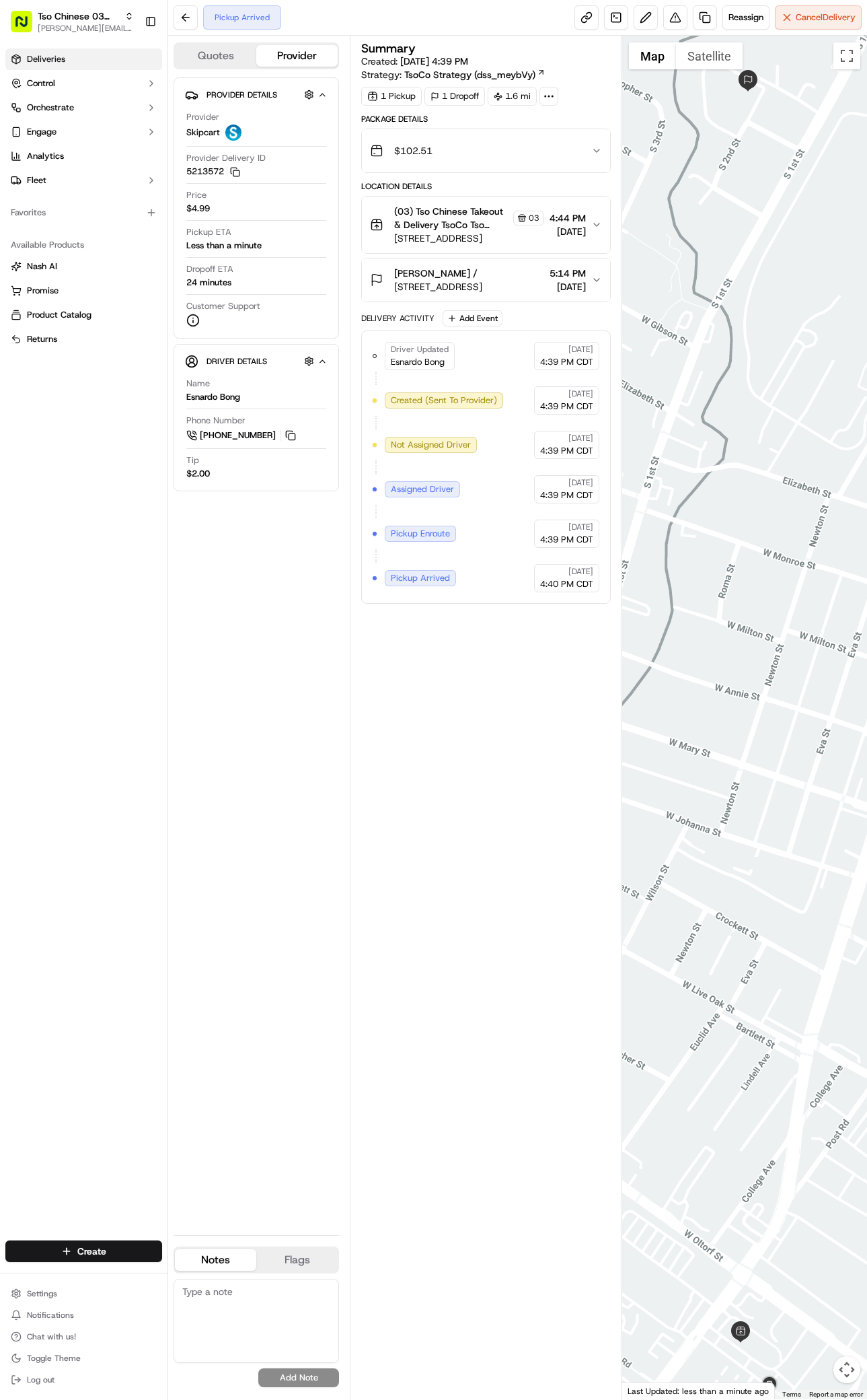
click at [47, 53] on span "Deliveries" at bounding box center [46, 59] width 39 height 13
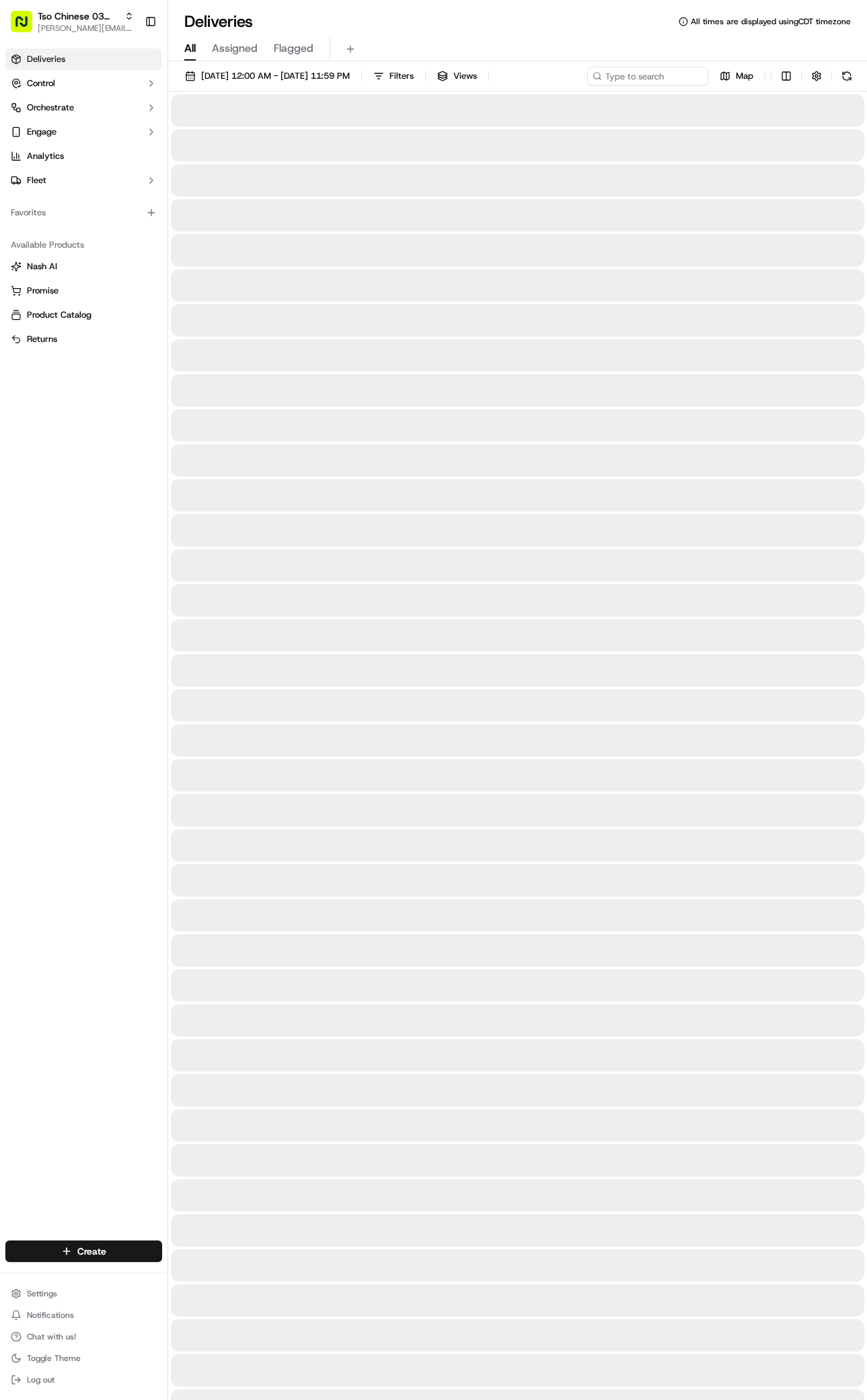
click at [47, 53] on span "Deliveries" at bounding box center [46, 59] width 39 height 13
